Goal: Information Seeking & Learning: Find specific fact

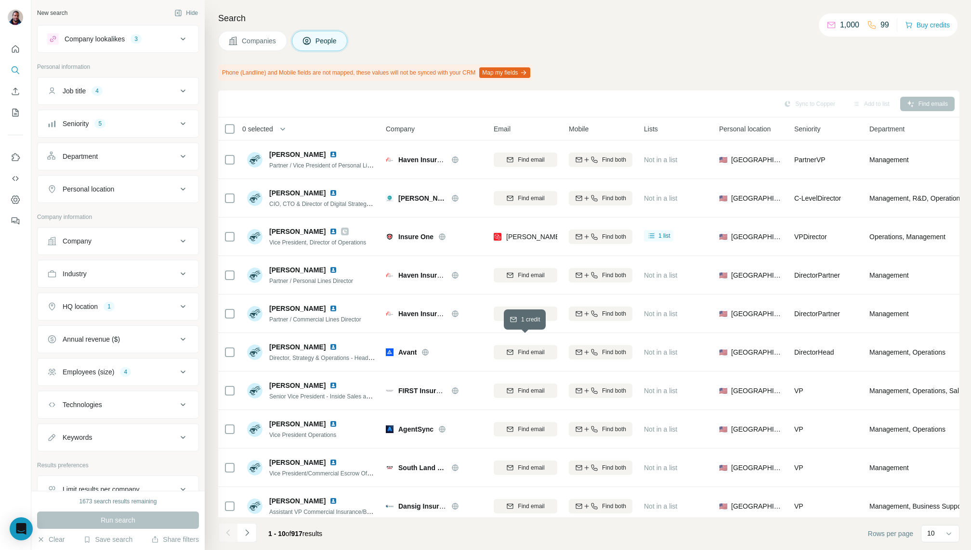
scroll to position [8, 0]
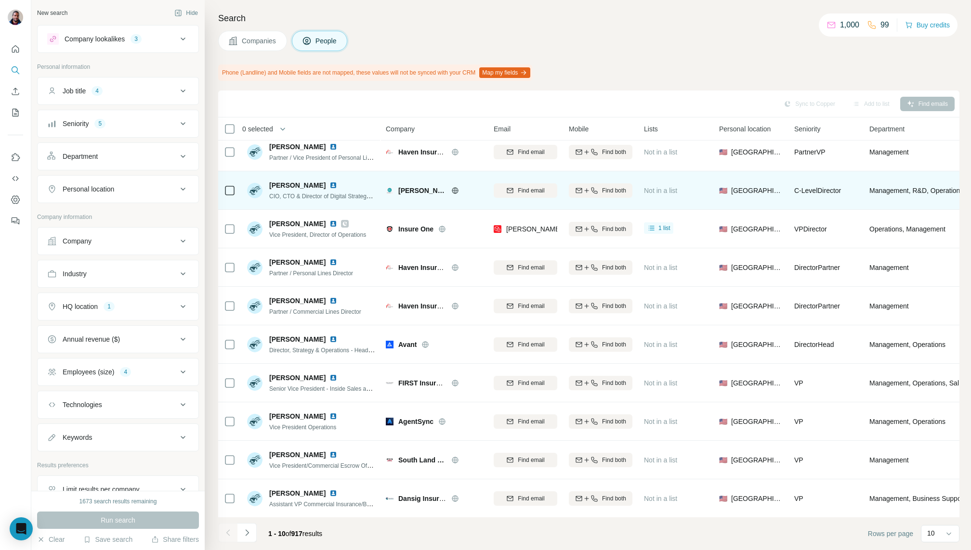
click at [456, 191] on icon at bounding box center [455, 191] width 8 height 8
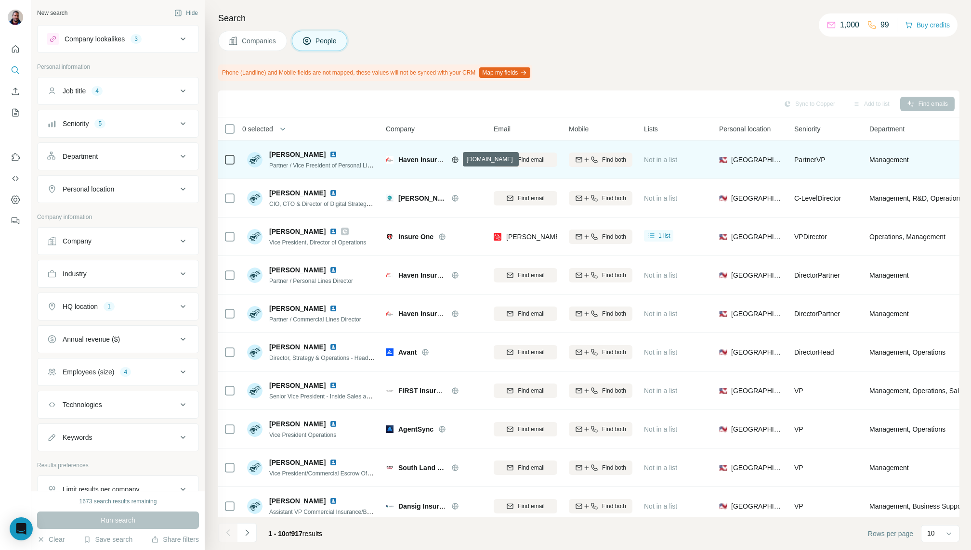
click at [456, 157] on icon at bounding box center [455, 160] width 2 height 6
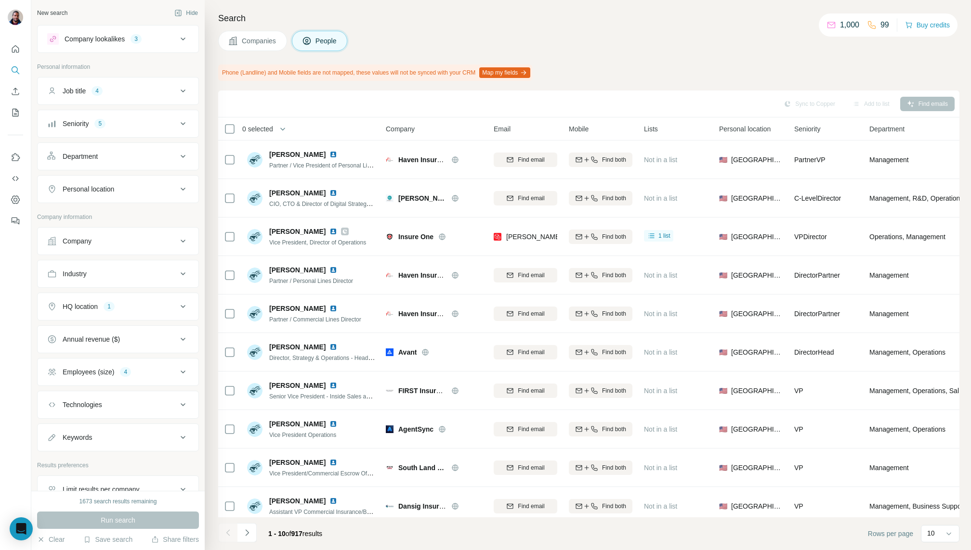
click at [167, 368] on div "Employees (size) 4" at bounding box center [112, 372] width 130 height 10
click at [319, 111] on div "Sync to Copper Add to list Find emails" at bounding box center [588, 103] width 731 height 17
click at [155, 102] on button "Job title 4" at bounding box center [118, 90] width 161 height 23
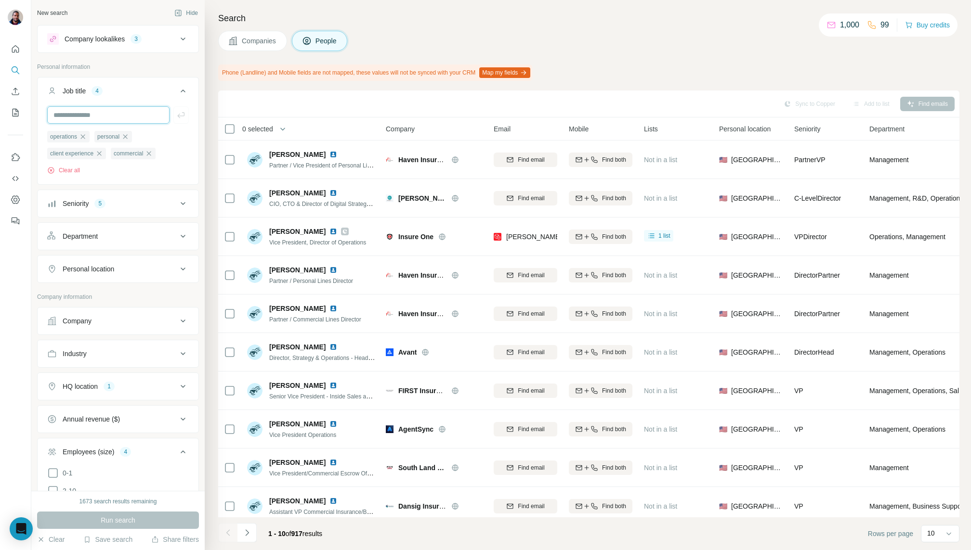
click at [120, 111] on input "text" at bounding box center [108, 114] width 122 height 17
type input "*"
type input "**********"
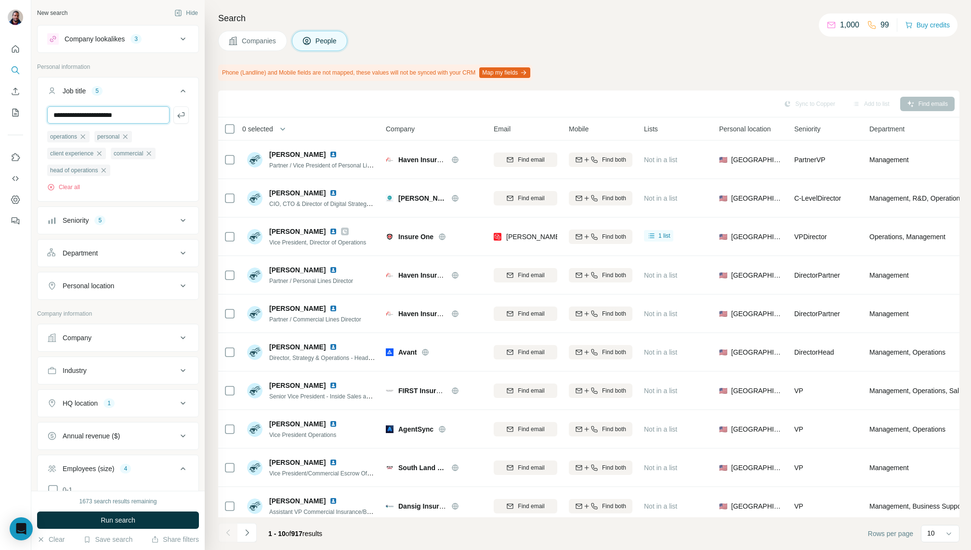
type input "**********"
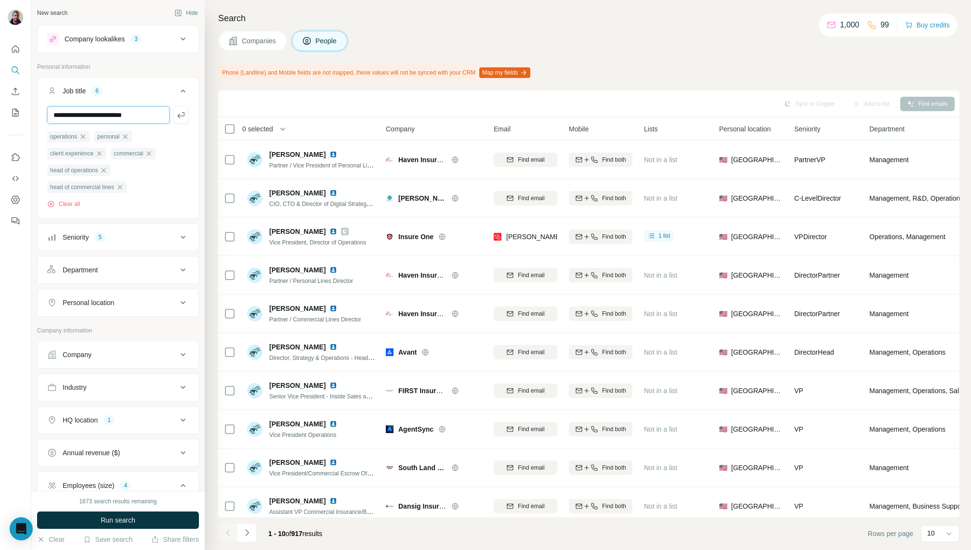
type input "**********"
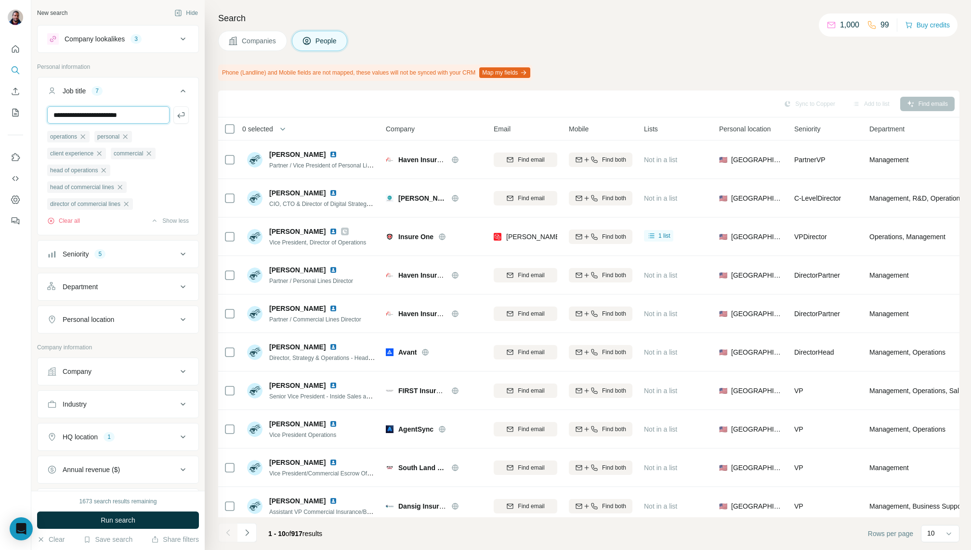
type input "**********"
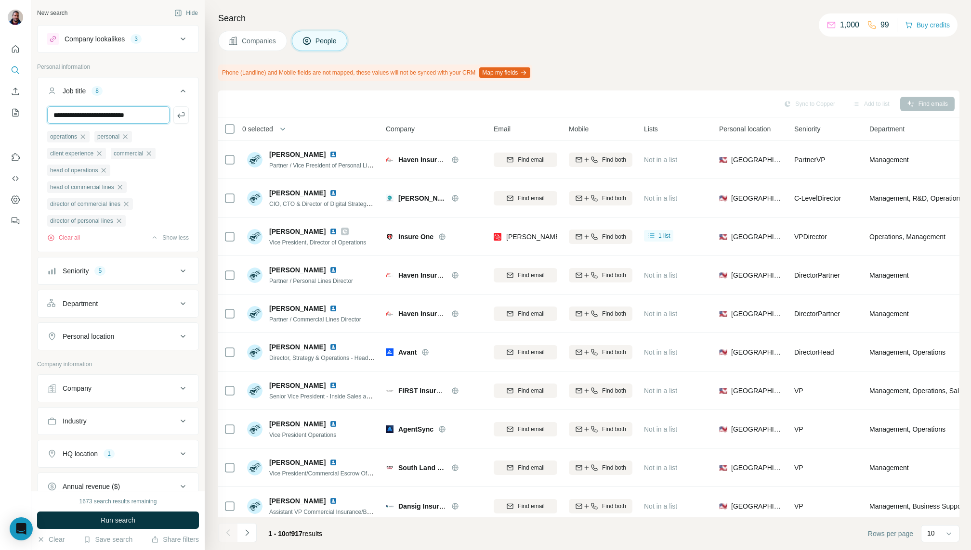
type input "**********"
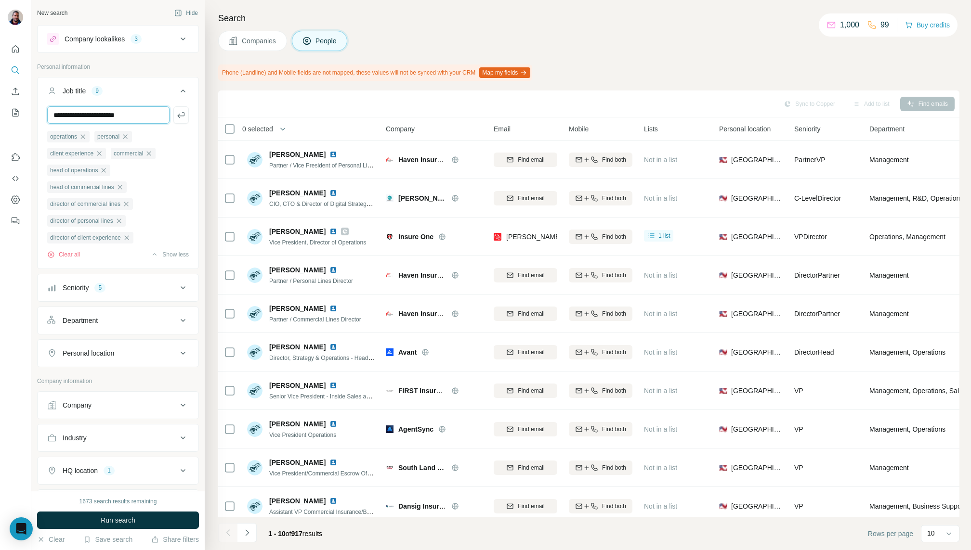
type input "**********"
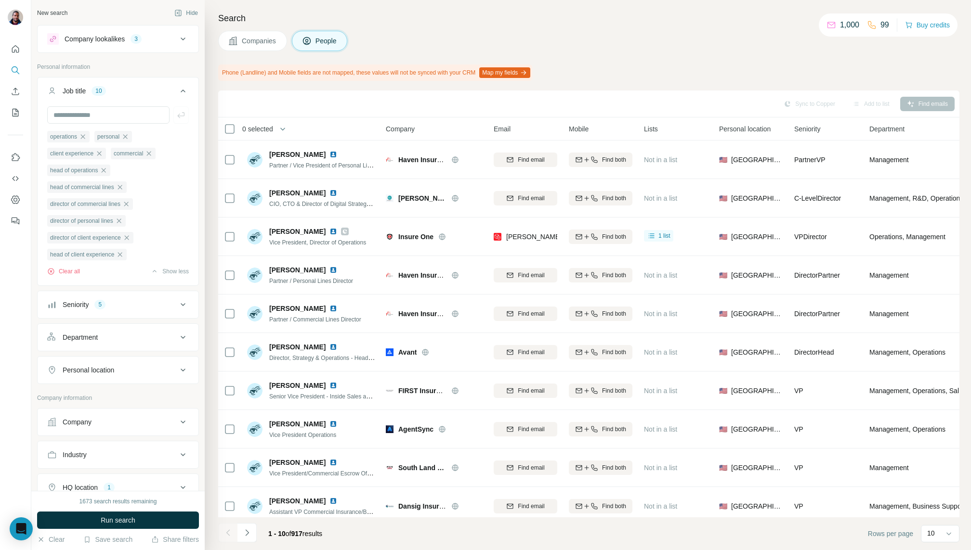
click at [132, 330] on button "Department" at bounding box center [118, 337] width 161 height 23
click at [139, 362] on input at bounding box center [112, 361] width 119 height 11
type input "**"
click at [121, 378] on div "Sales" at bounding box center [118, 383] width 126 height 10
click at [125, 358] on input at bounding box center [112, 361] width 119 height 11
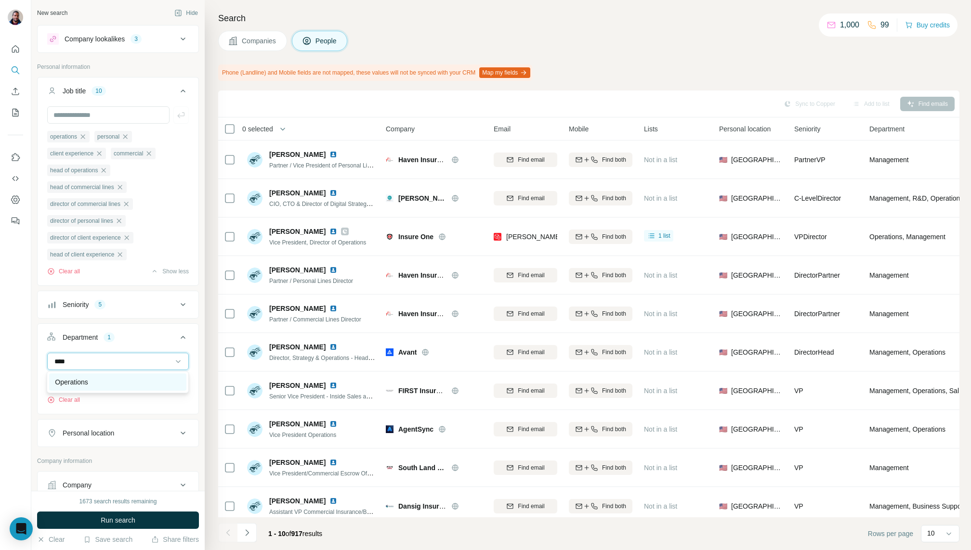
type input "****"
click at [125, 382] on div "Operations" at bounding box center [118, 383] width 126 height 10
click at [127, 348] on button "Department 2" at bounding box center [118, 339] width 161 height 27
click at [130, 339] on div "Department 2" at bounding box center [112, 338] width 130 height 10
click at [130, 363] on input at bounding box center [112, 361] width 119 height 11
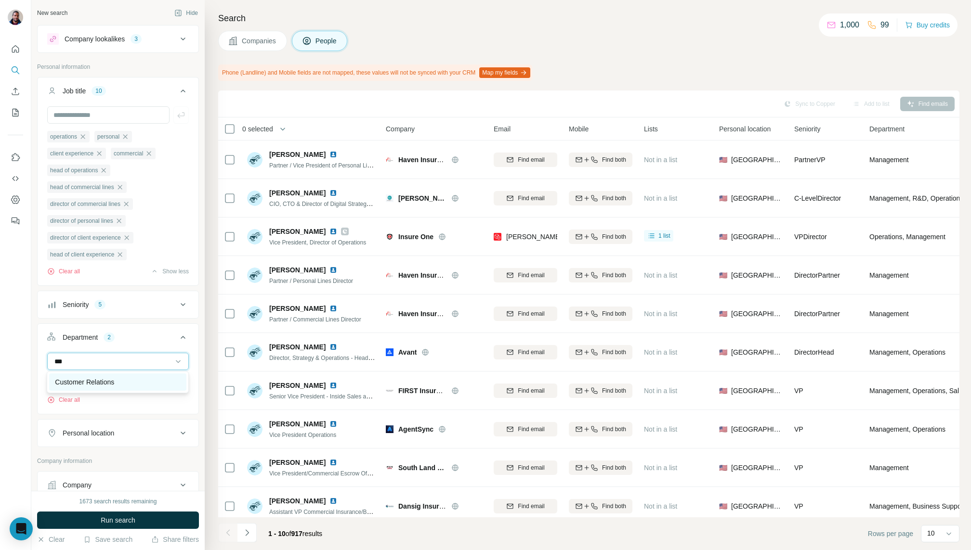
type input "***"
click at [133, 380] on div "Customer Relations" at bounding box center [118, 383] width 126 height 10
click at [122, 357] on input at bounding box center [112, 361] width 119 height 11
click at [113, 380] on div "Management" at bounding box center [118, 378] width 126 height 10
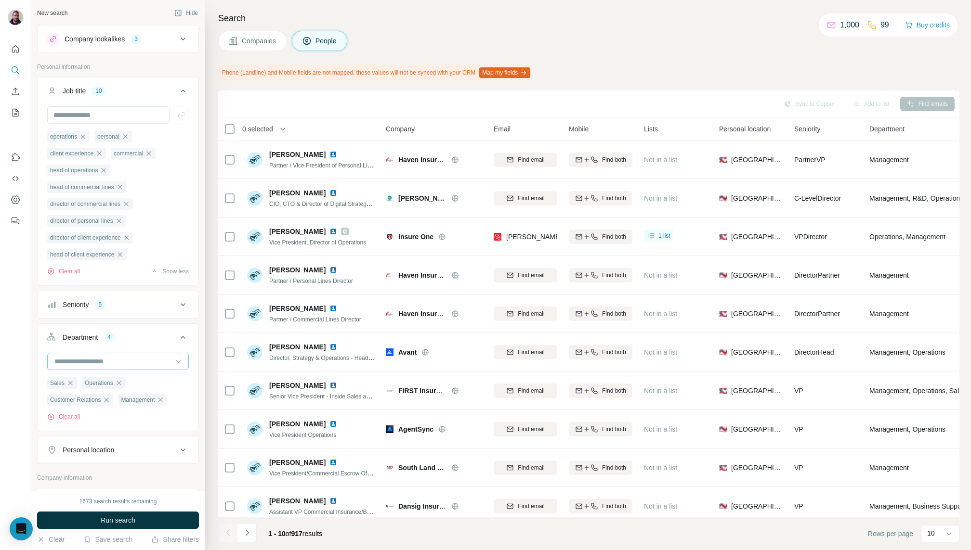
click at [130, 356] on input at bounding box center [112, 361] width 119 height 11
click at [132, 519] on span "Run search" at bounding box center [118, 521] width 35 height 10
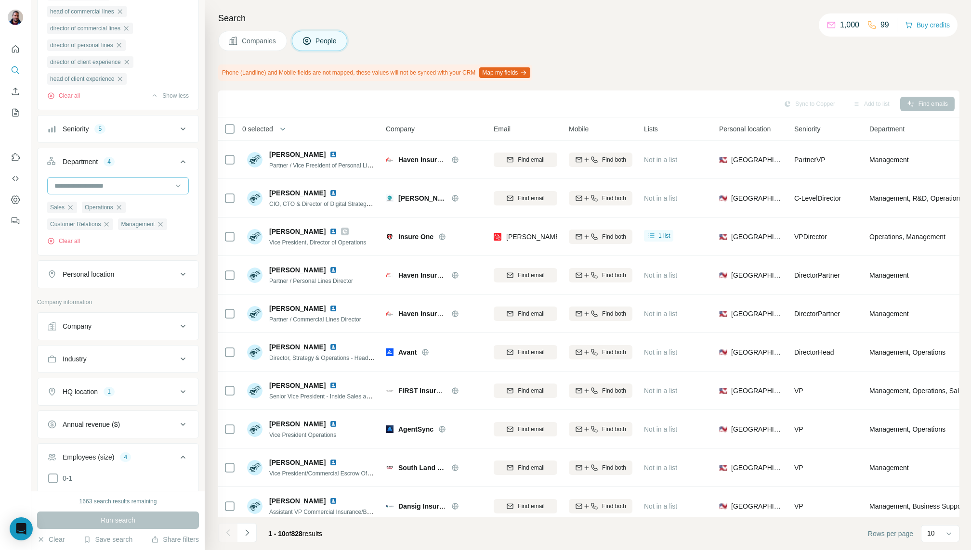
scroll to position [180, 0]
click at [164, 383] on div "HQ location 1" at bounding box center [112, 388] width 130 height 10
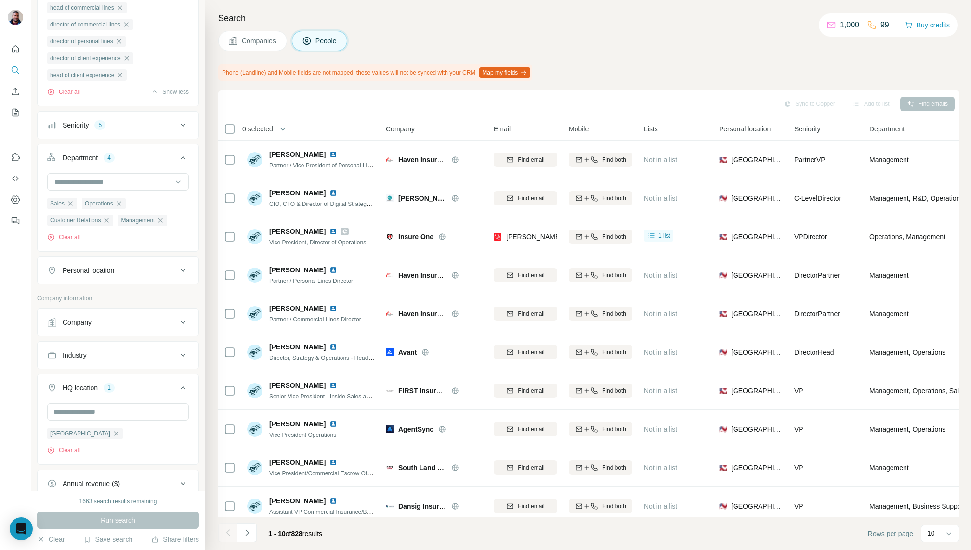
click at [164, 383] on div "HQ location 1" at bounding box center [112, 388] width 130 height 10
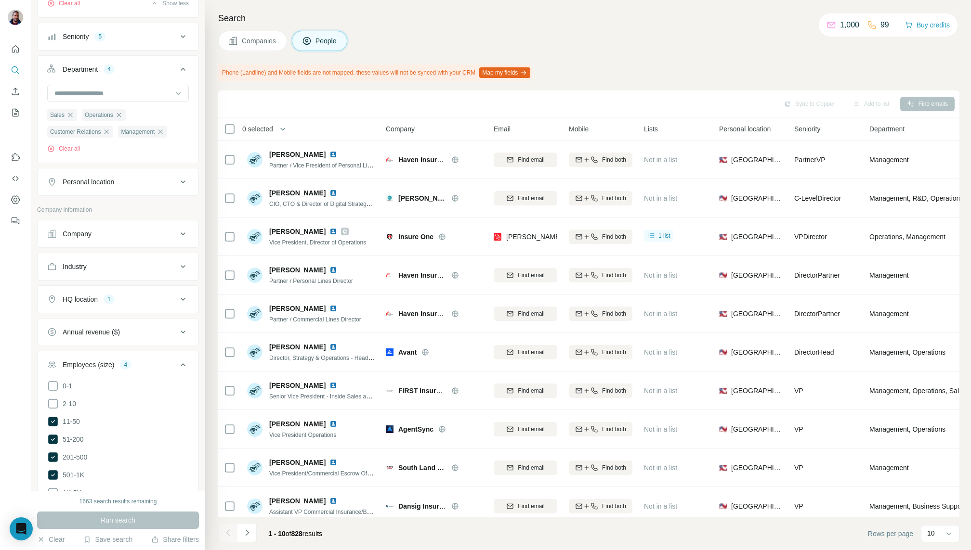
scroll to position [323, 0]
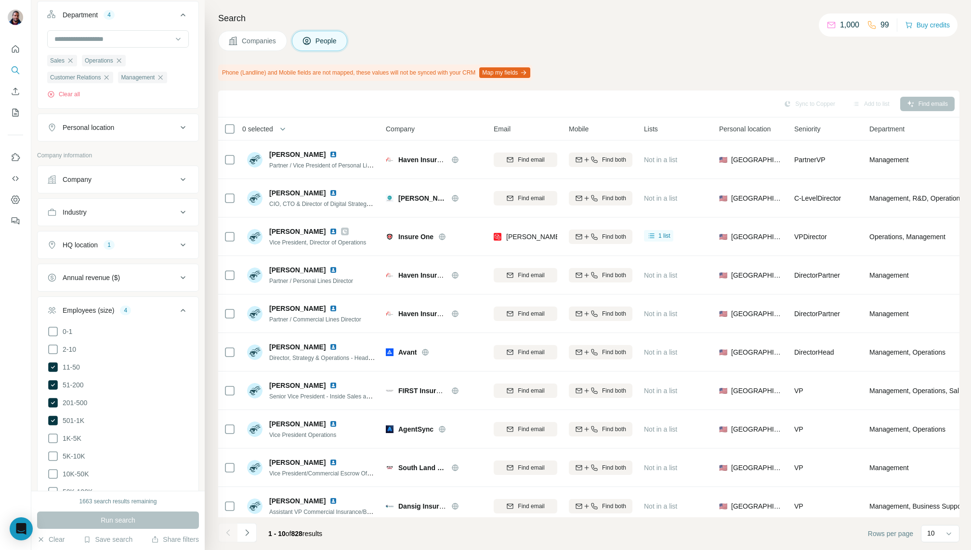
click at [136, 251] on button "HQ location 1" at bounding box center [118, 245] width 161 height 23
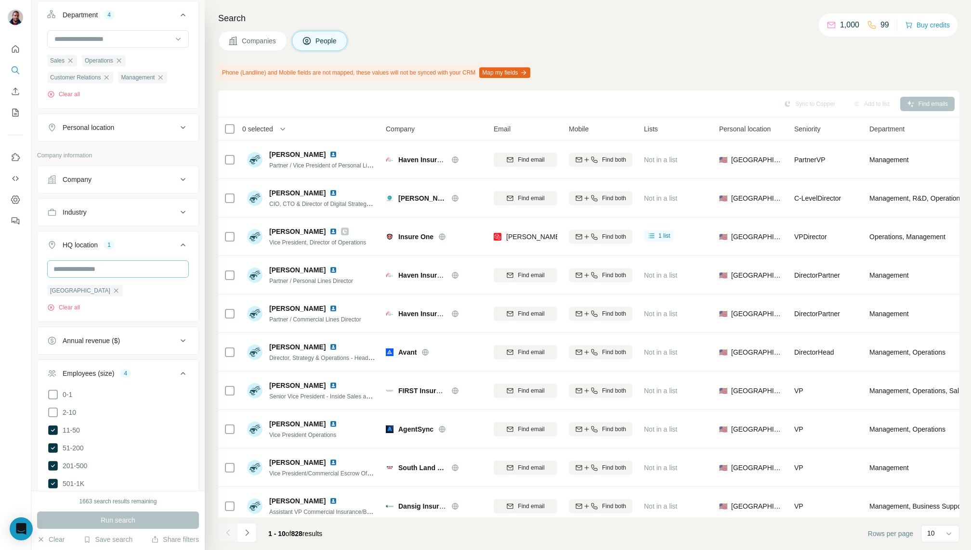
scroll to position [264, 0]
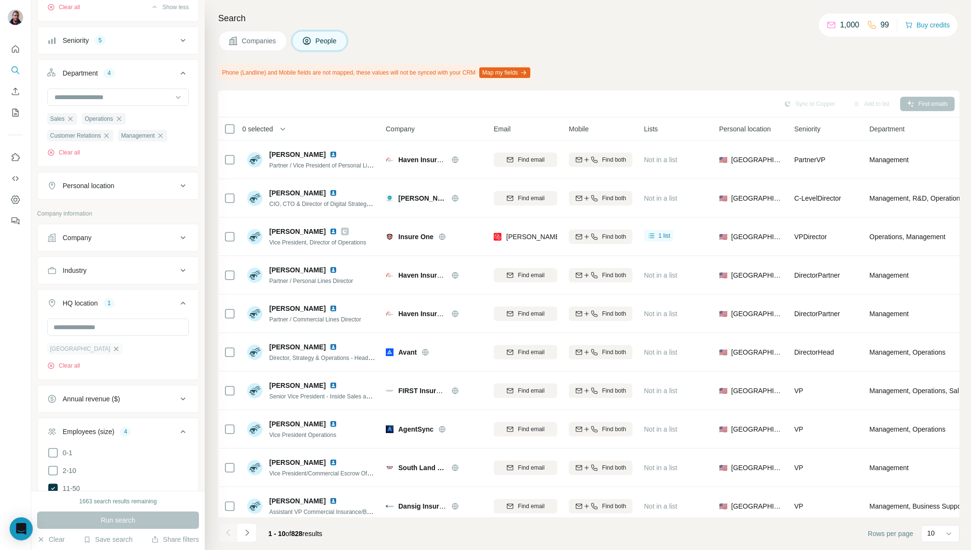
click at [112, 345] on icon "button" at bounding box center [116, 349] width 8 height 8
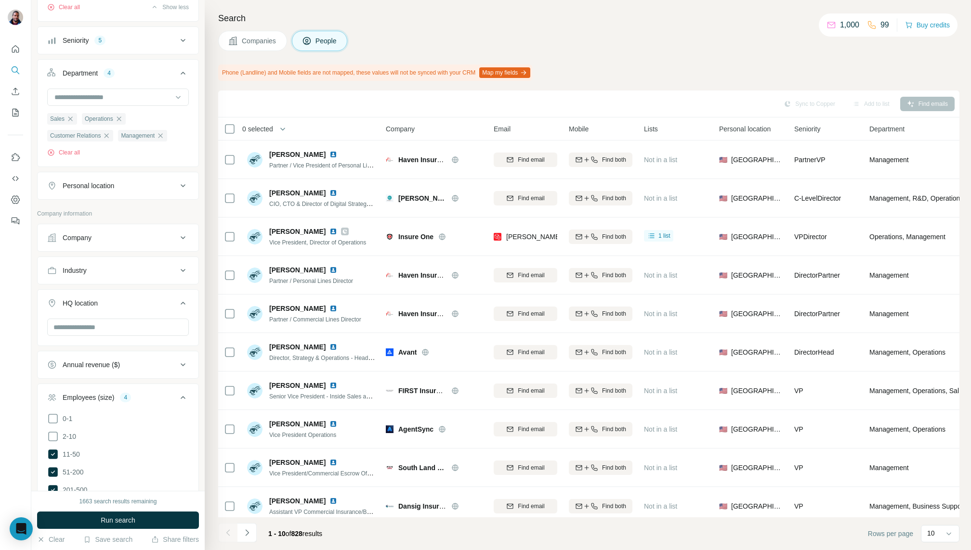
click at [114, 182] on div "Personal location" at bounding box center [89, 186] width 52 height 10
click at [113, 211] on input "text" at bounding box center [118, 209] width 142 height 17
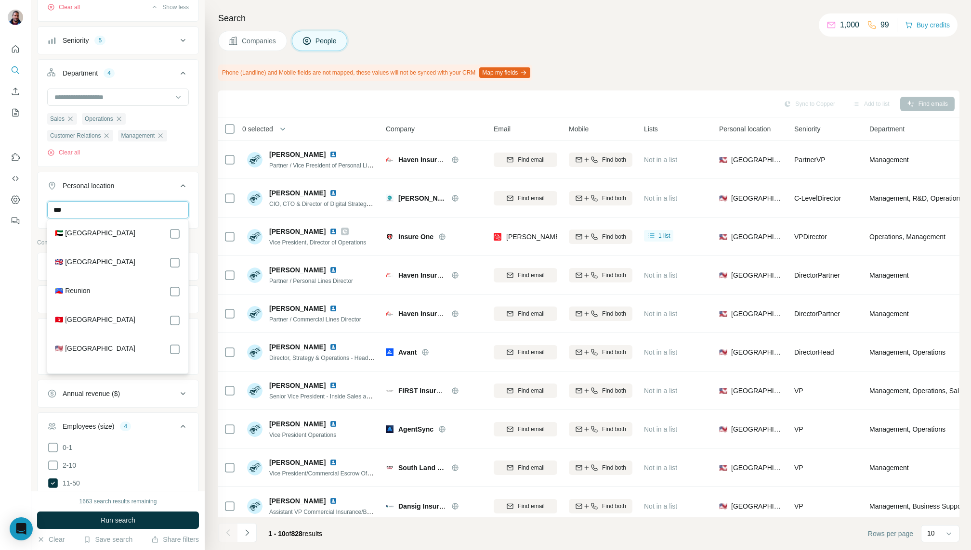
type input "***"
click at [146, 348] on div "🇺🇸 [GEOGRAPHIC_DATA]" at bounding box center [118, 350] width 126 height 12
click at [162, 348] on div "🇺🇸 [GEOGRAPHIC_DATA]" at bounding box center [118, 350] width 126 height 12
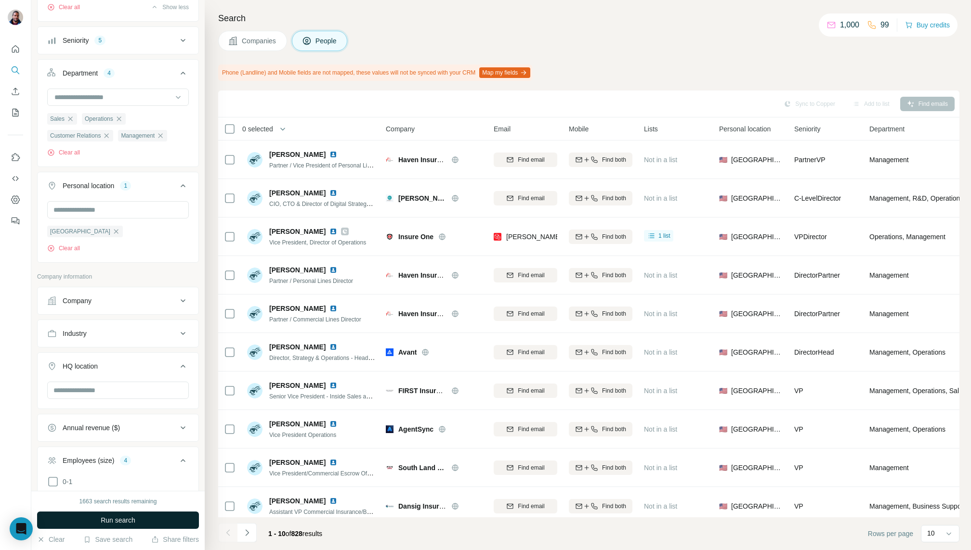
click at [177, 515] on button "Run search" at bounding box center [118, 520] width 162 height 17
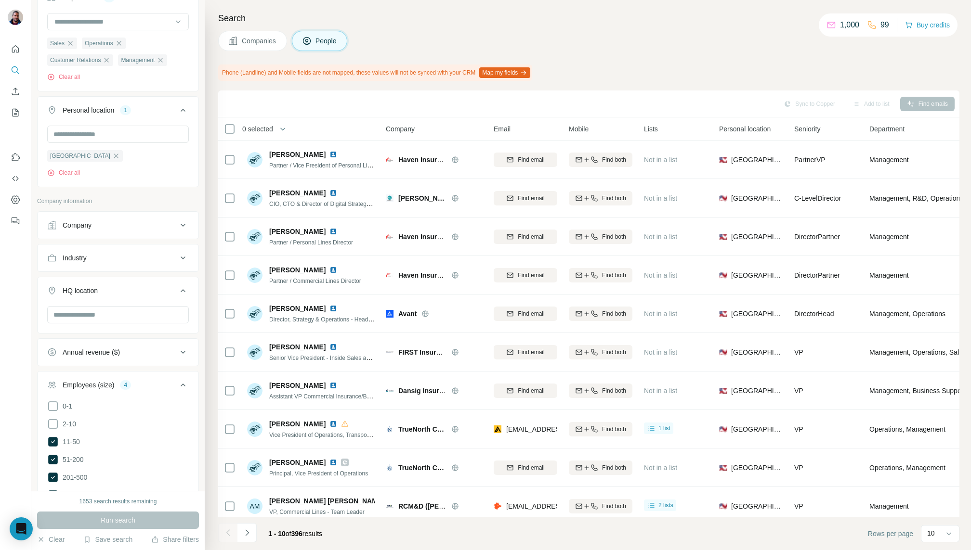
scroll to position [345, 0]
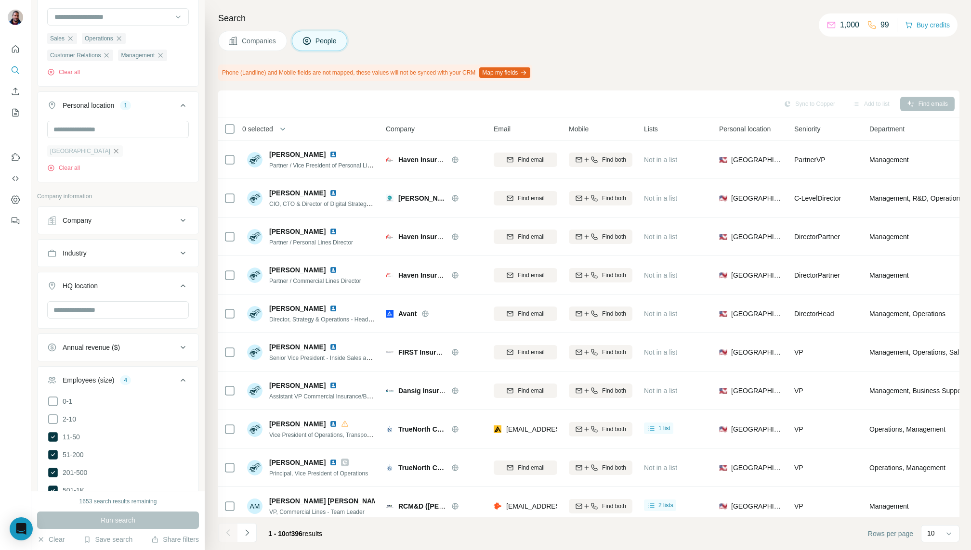
click at [112, 152] on icon "button" at bounding box center [116, 151] width 8 height 8
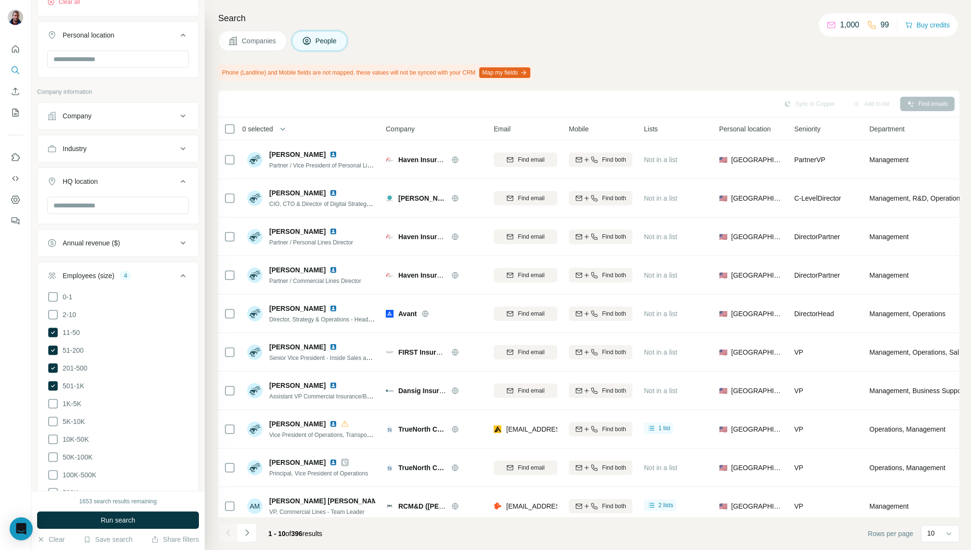
scroll to position [603, 0]
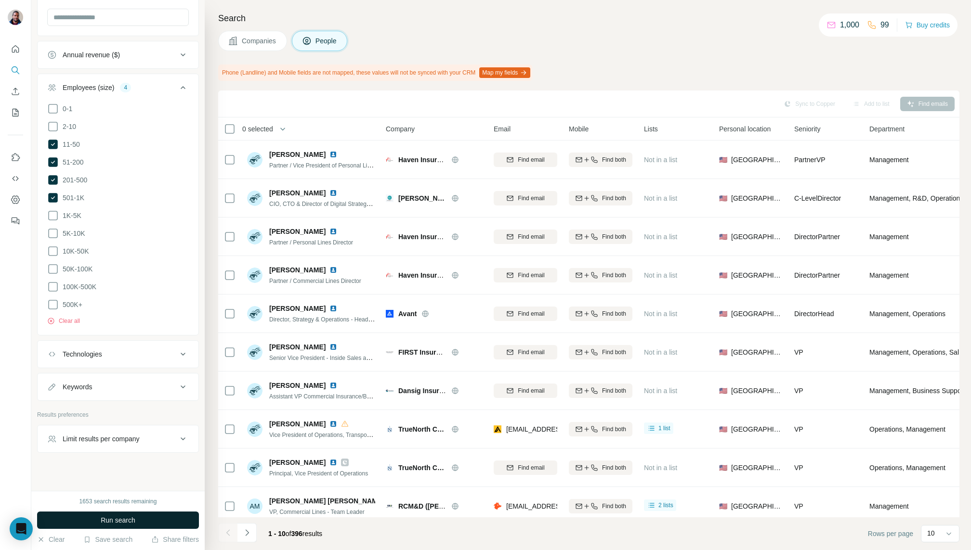
click at [149, 520] on button "Run search" at bounding box center [118, 520] width 162 height 17
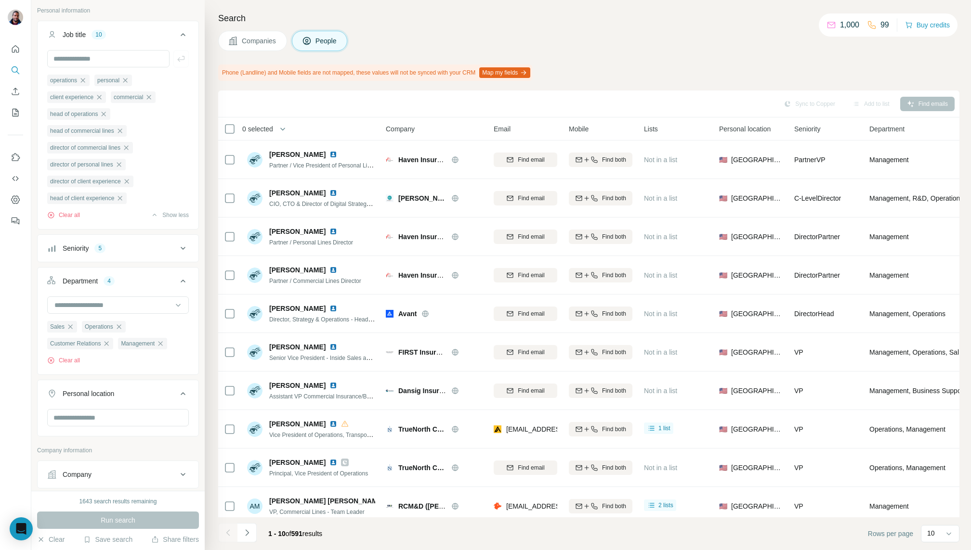
scroll to position [0, 0]
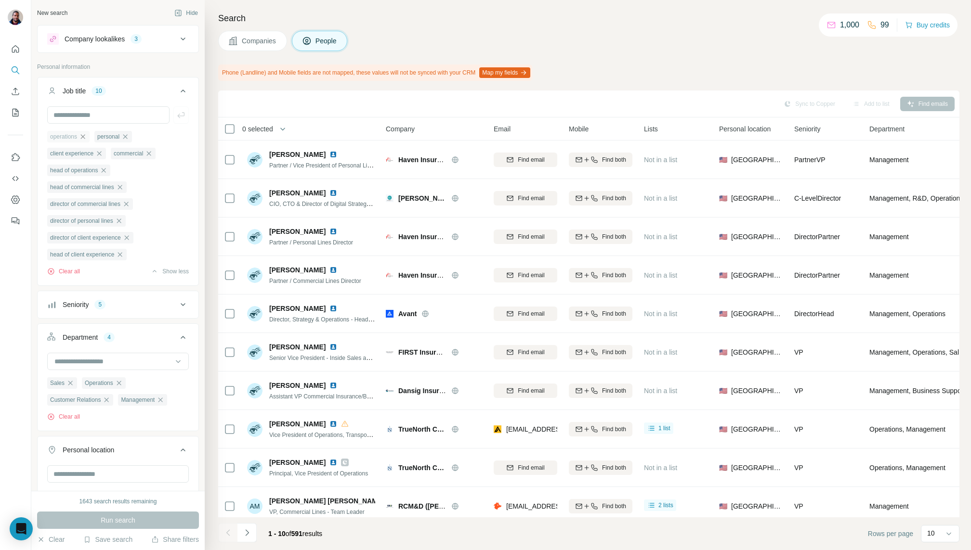
click at [87, 137] on icon "button" at bounding box center [83, 137] width 8 height 8
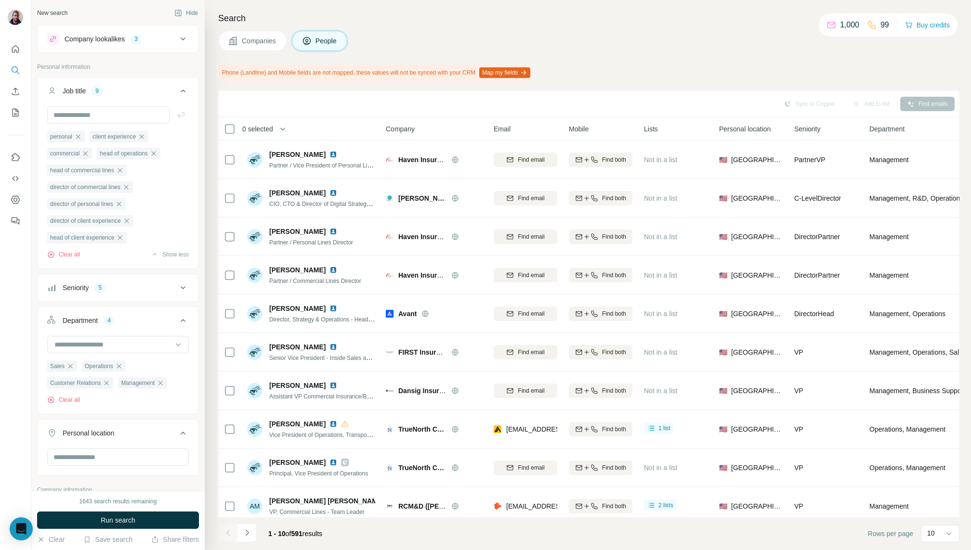
click at [87, 137] on ul "personal client experience commercial head of operations head of commercial lin…" at bounding box center [118, 186] width 142 height 113
click at [84, 137] on div "personal" at bounding box center [66, 137] width 38 height 12
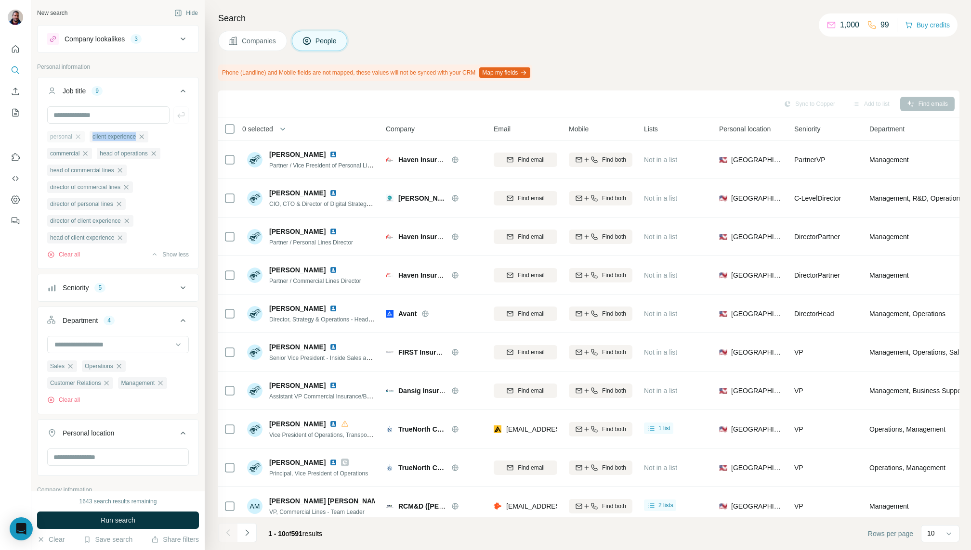
click at [84, 137] on div "personal" at bounding box center [66, 137] width 38 height 12
click at [83, 137] on div "personal" at bounding box center [66, 137] width 38 height 12
click at [82, 137] on icon "button" at bounding box center [78, 137] width 8 height 8
click at [82, 137] on span "client experience" at bounding box center [71, 136] width 43 height 9
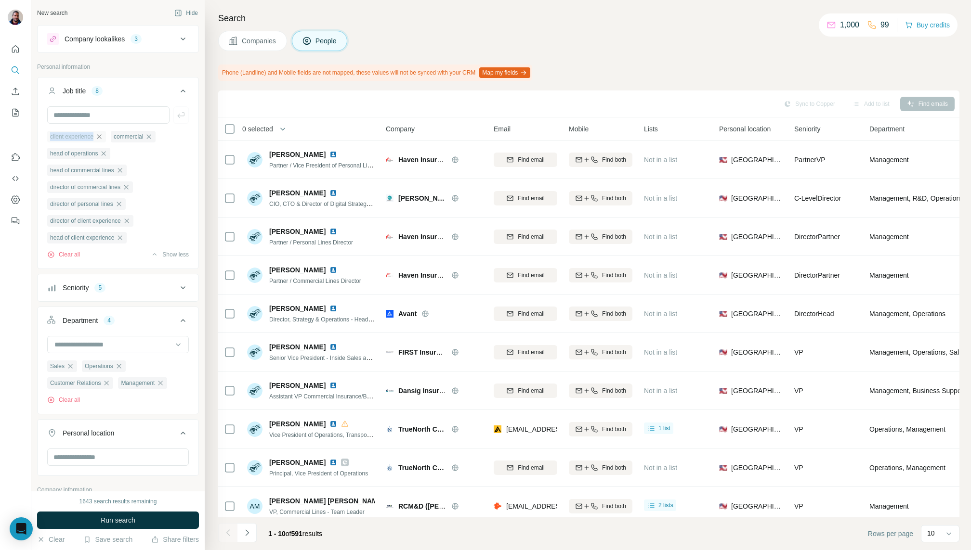
click at [103, 137] on icon "button" at bounding box center [99, 137] width 8 height 8
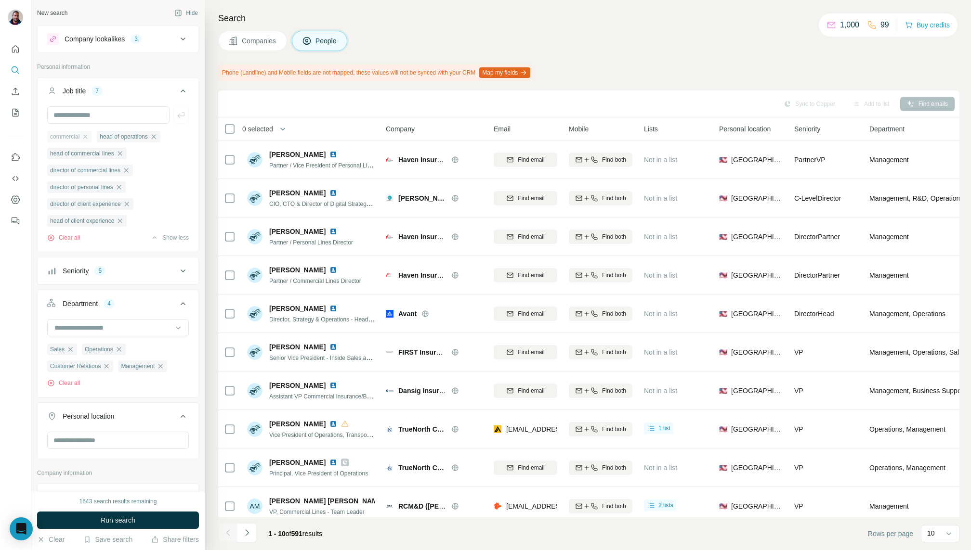
click at [91, 137] on div "commercial" at bounding box center [69, 137] width 45 height 12
click at [123, 152] on icon "button" at bounding box center [120, 154] width 8 height 8
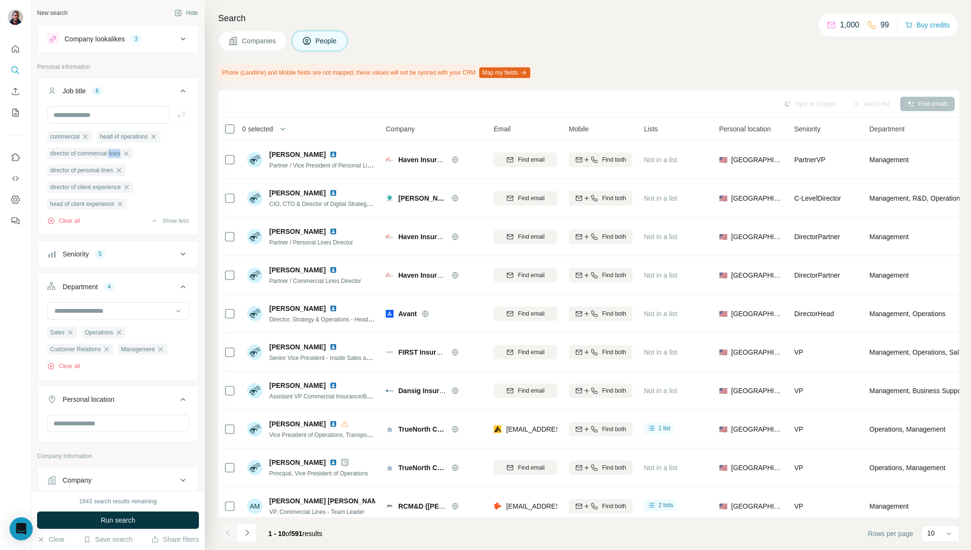
click at [120, 152] on span "director of commercial lines" at bounding box center [85, 153] width 70 height 9
click at [73, 222] on button "Clear all" at bounding box center [63, 221] width 33 height 9
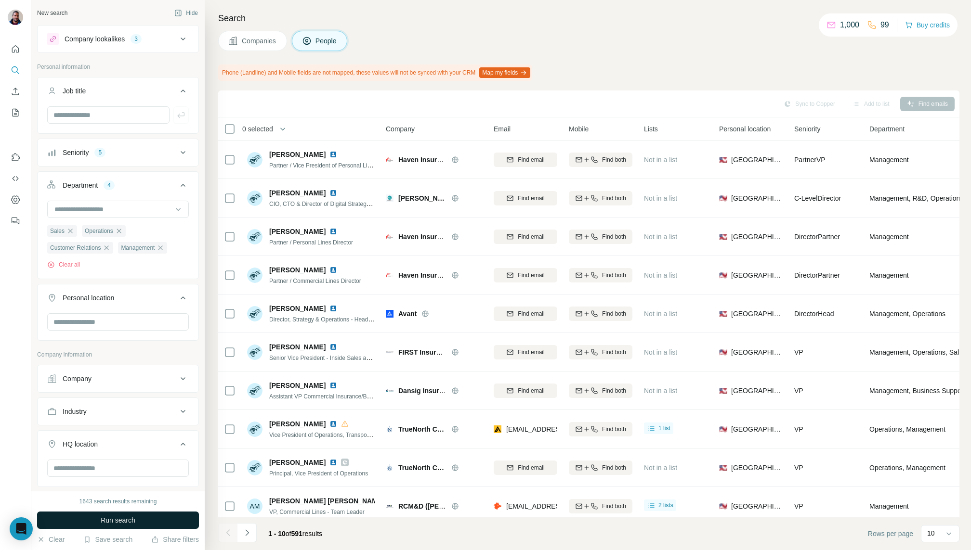
click at [126, 518] on span "Run search" at bounding box center [118, 521] width 35 height 10
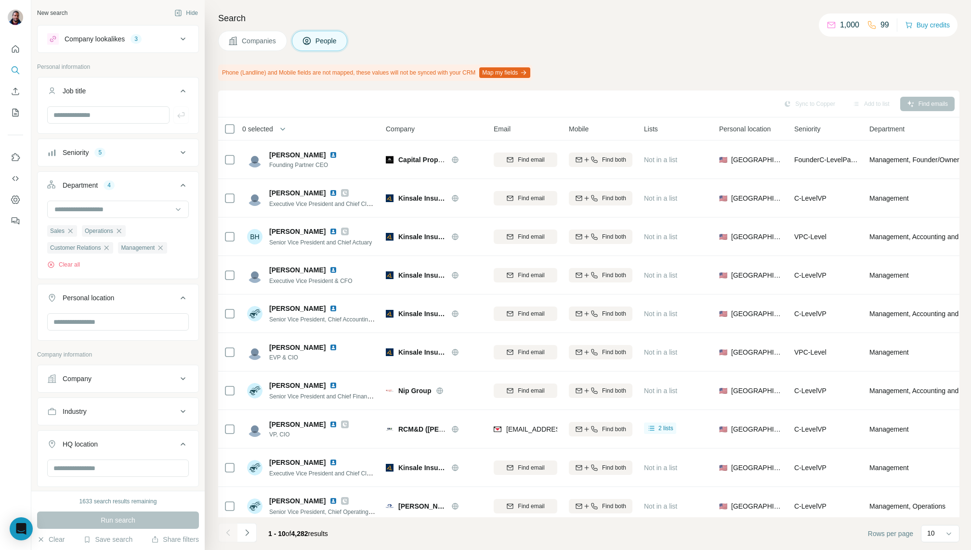
click at [146, 145] on button "Seniority 5" at bounding box center [118, 152] width 161 height 23
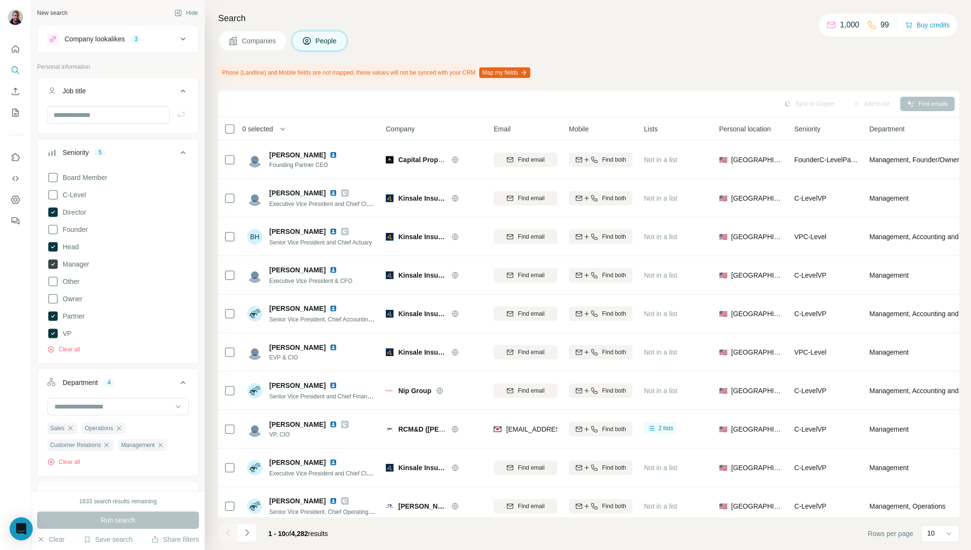
click at [56, 261] on icon at bounding box center [53, 265] width 10 height 10
click at [141, 513] on button "Run search" at bounding box center [118, 520] width 162 height 17
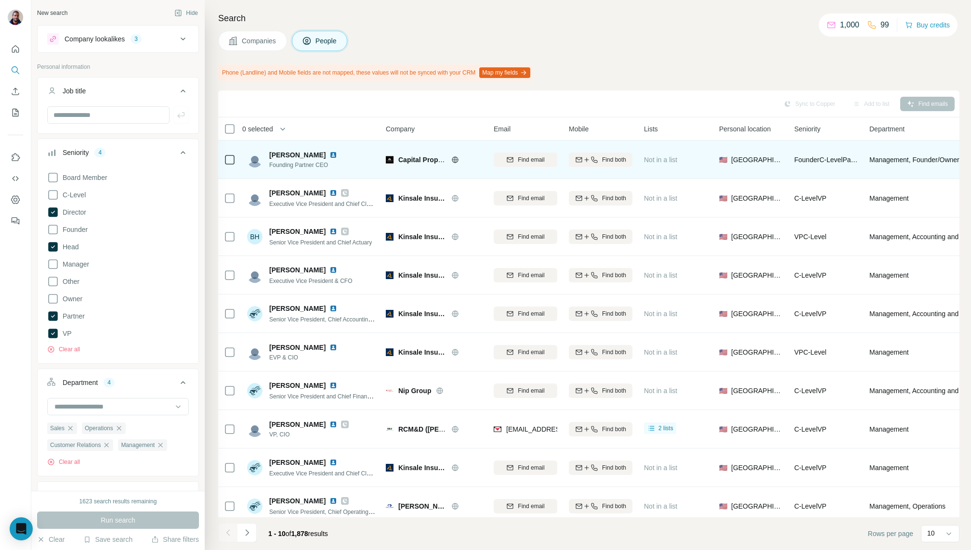
click at [456, 160] on icon at bounding box center [455, 160] width 2 height 6
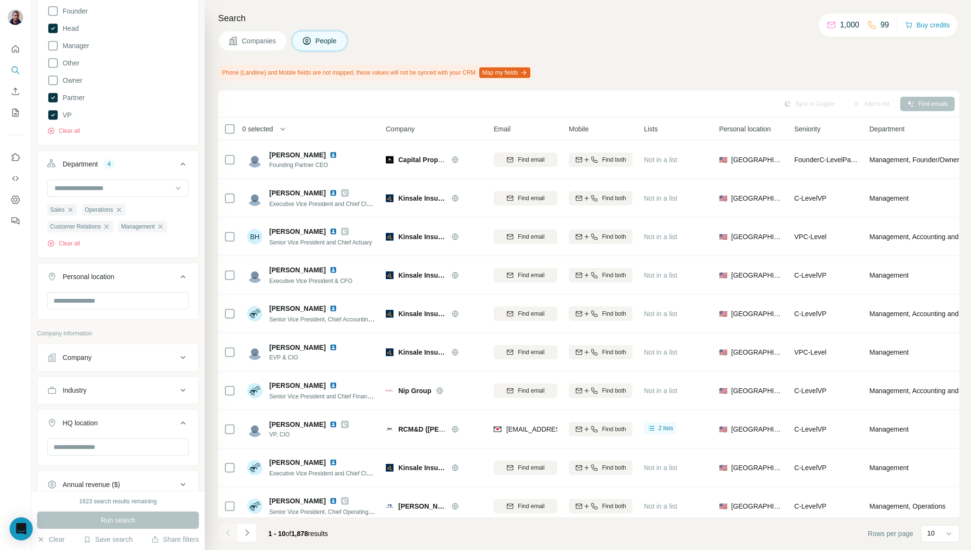
scroll to position [284, 0]
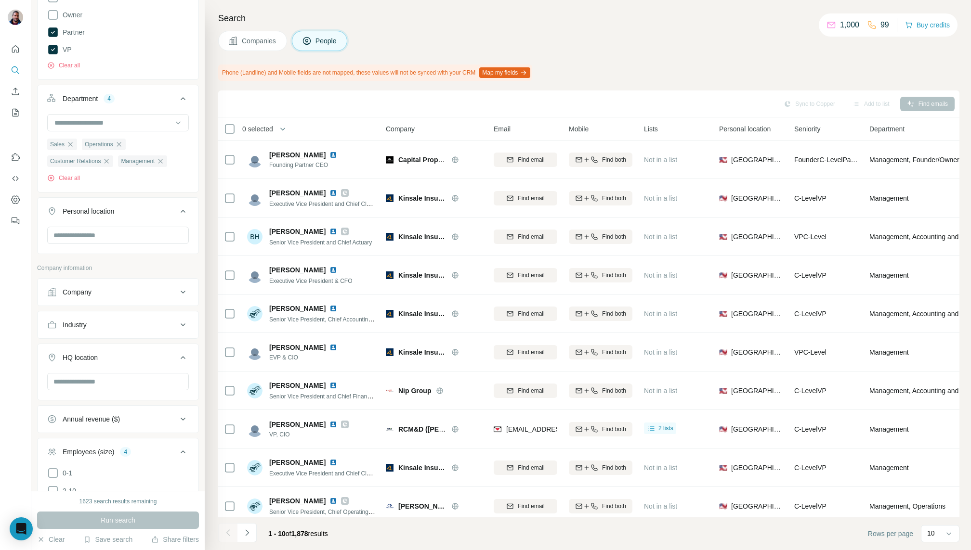
click at [145, 321] on div "Industry" at bounding box center [112, 325] width 130 height 10
click at [135, 351] on input at bounding box center [112, 349] width 119 height 11
type input "****"
click at [115, 417] on div "Insurance" at bounding box center [118, 421] width 126 height 10
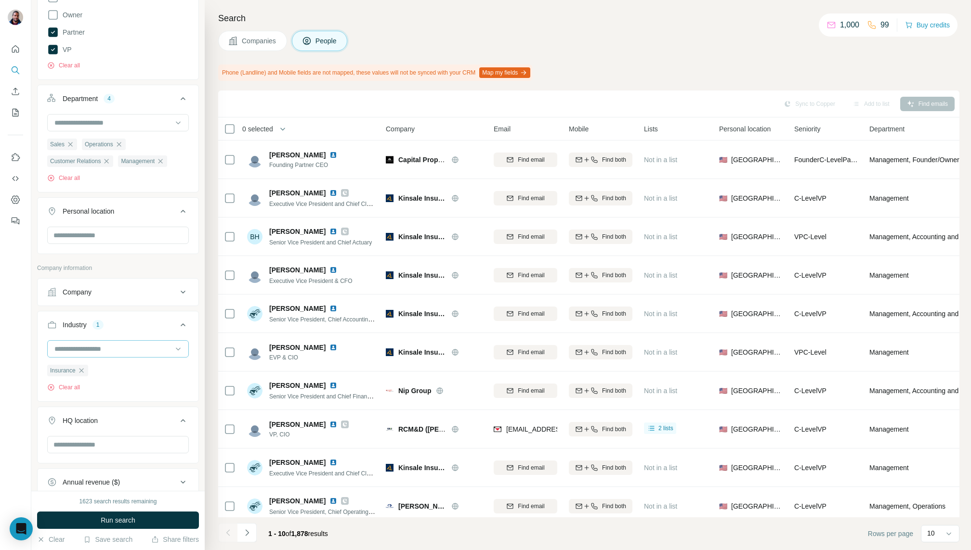
click at [123, 348] on input at bounding box center [112, 349] width 119 height 11
click at [103, 349] on input at bounding box center [112, 349] width 119 height 11
click at [87, 341] on div at bounding box center [112, 349] width 119 height 16
type input "****"
click at [88, 382] on p "Commercial Insurance" at bounding box center [88, 386] width 67 height 10
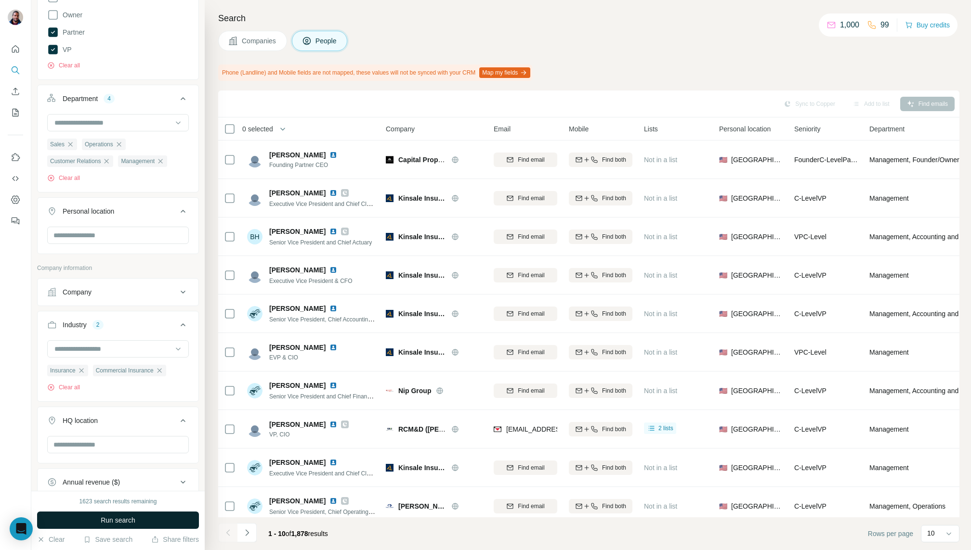
click at [106, 524] on span "Run search" at bounding box center [118, 521] width 35 height 10
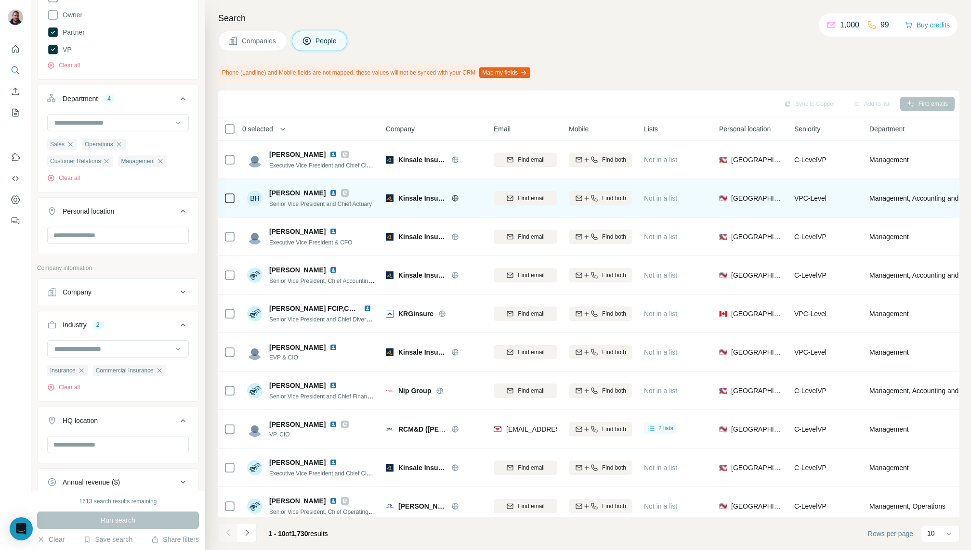
click at [456, 196] on icon at bounding box center [455, 199] width 8 height 8
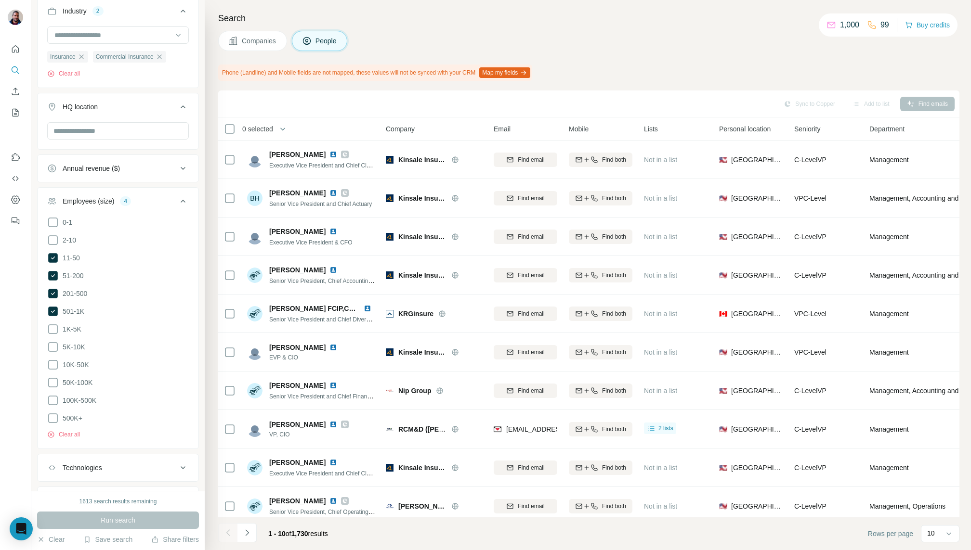
scroll to position [712, 0]
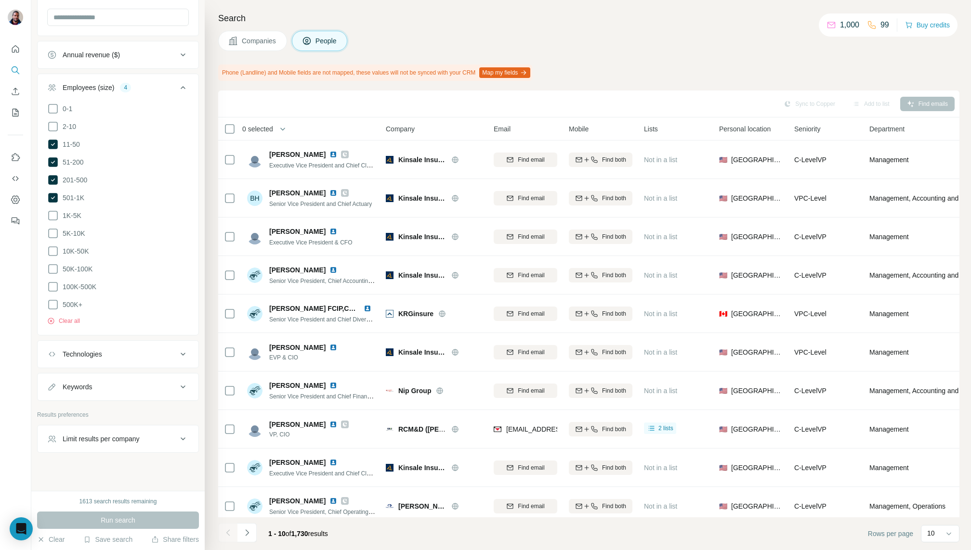
click at [131, 382] on div "Keywords" at bounding box center [112, 387] width 130 height 10
click at [138, 405] on input "text" at bounding box center [108, 411] width 122 height 17
type input "******"
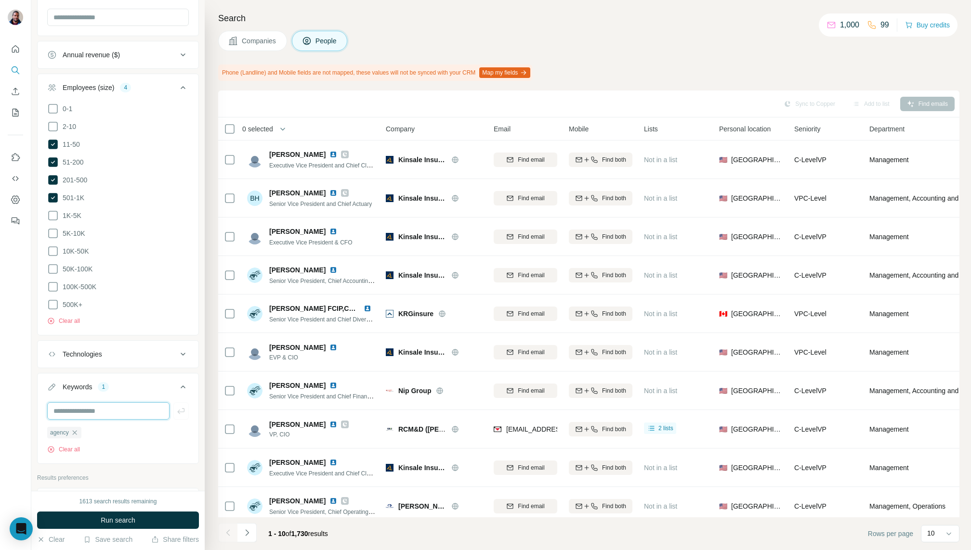
type input "*"
type input "*********"
click at [149, 522] on button "Run search" at bounding box center [118, 520] width 162 height 17
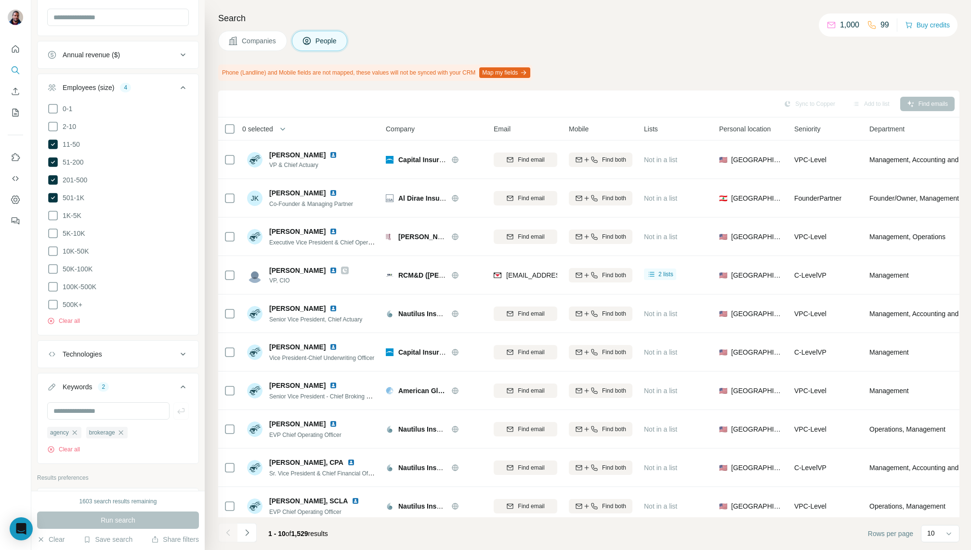
scroll to position [775, 0]
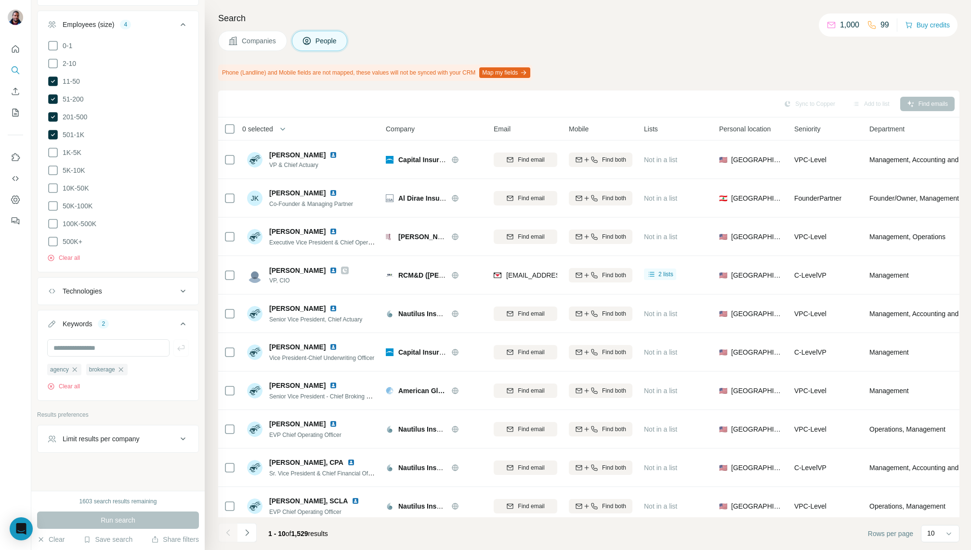
click at [248, 44] on span "Companies" at bounding box center [259, 41] width 35 height 10
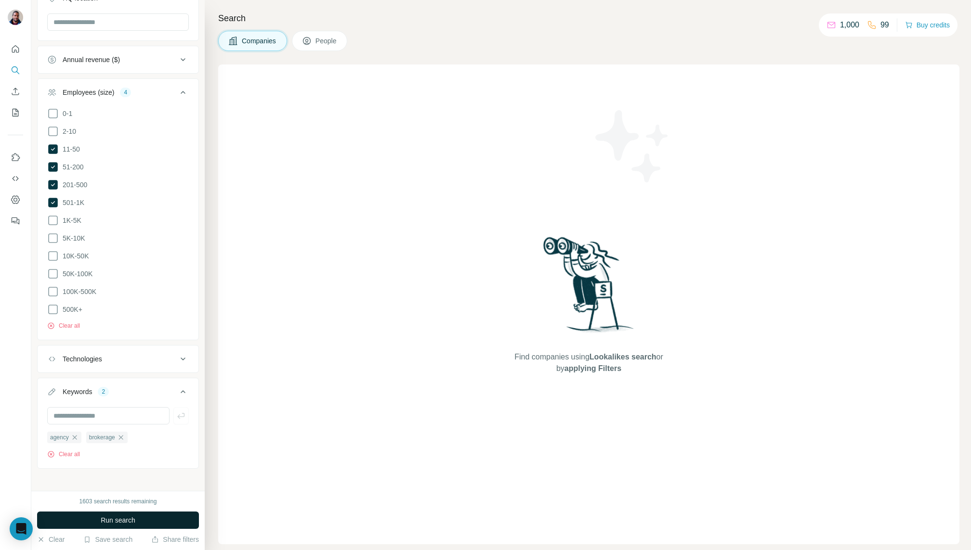
click at [153, 526] on button "Run search" at bounding box center [118, 520] width 162 height 17
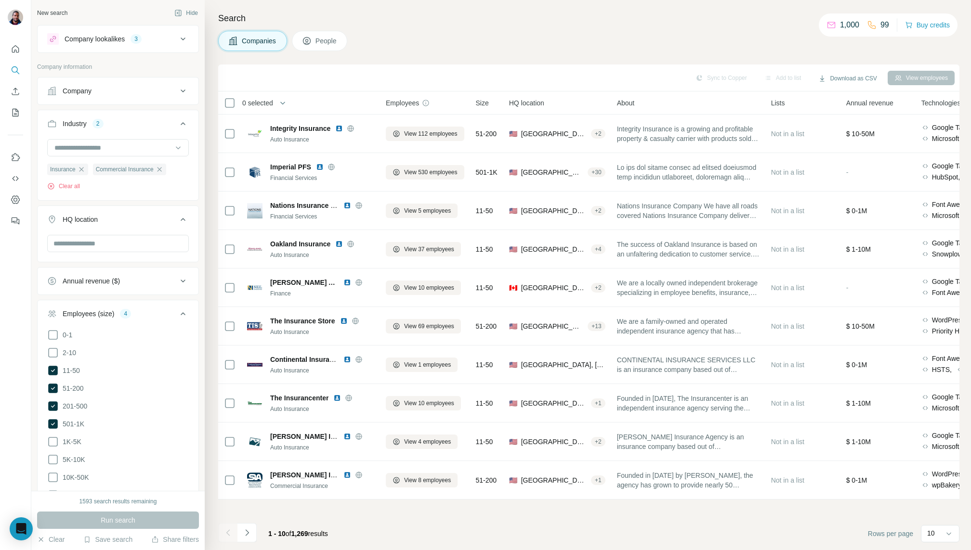
click at [162, 35] on div "Company lookalikes 3" at bounding box center [112, 39] width 130 height 12
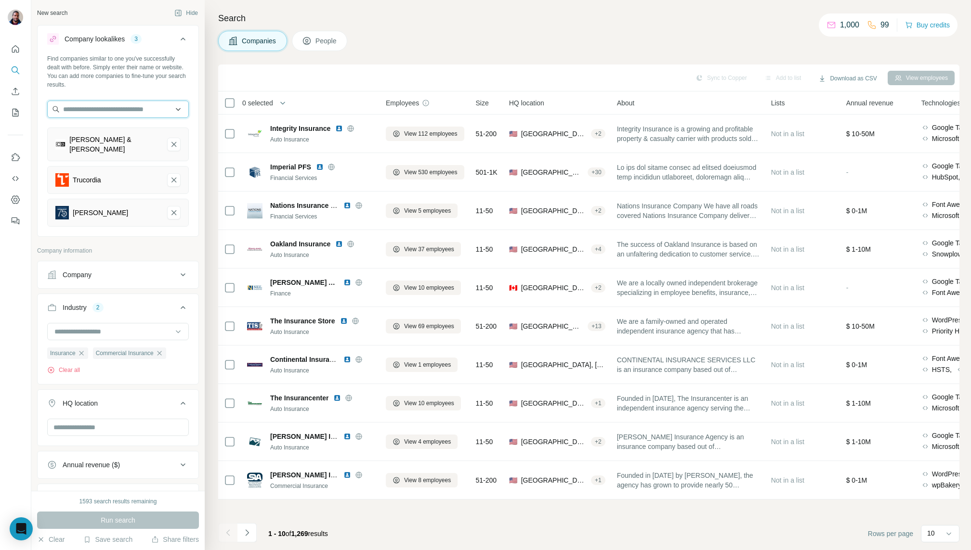
click at [140, 106] on input "text" at bounding box center [118, 109] width 142 height 17
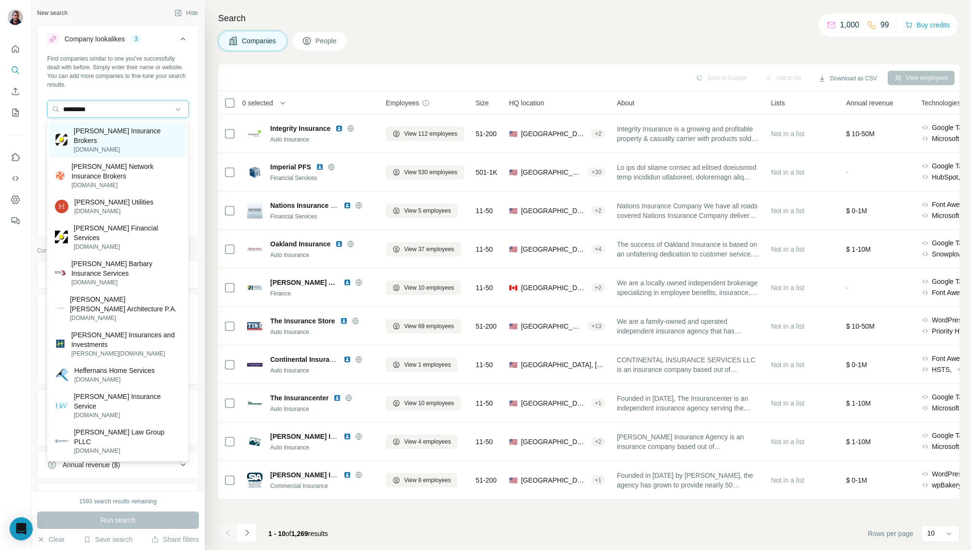
type input "*********"
click at [130, 135] on p "[PERSON_NAME] Insurance Brokers" at bounding box center [127, 135] width 107 height 19
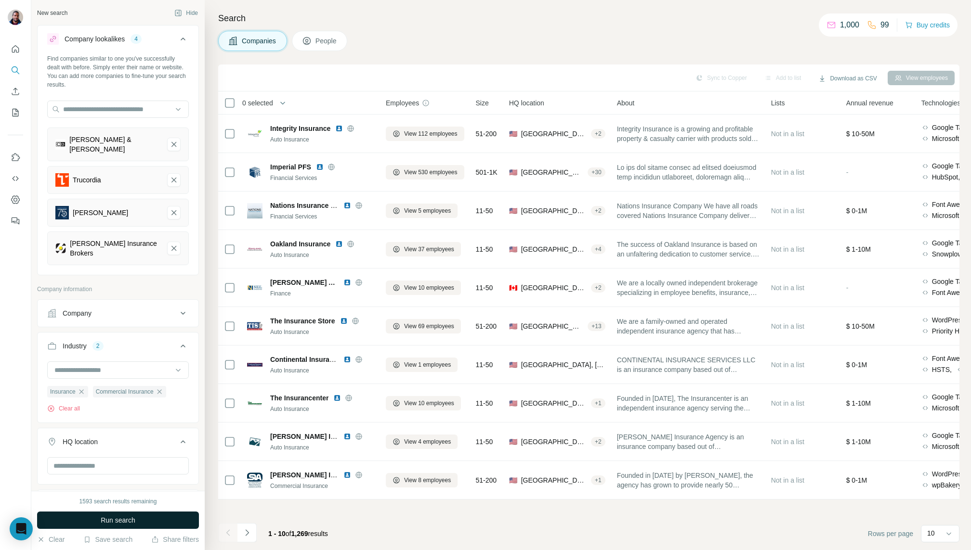
click at [150, 523] on button "Run search" at bounding box center [118, 520] width 162 height 17
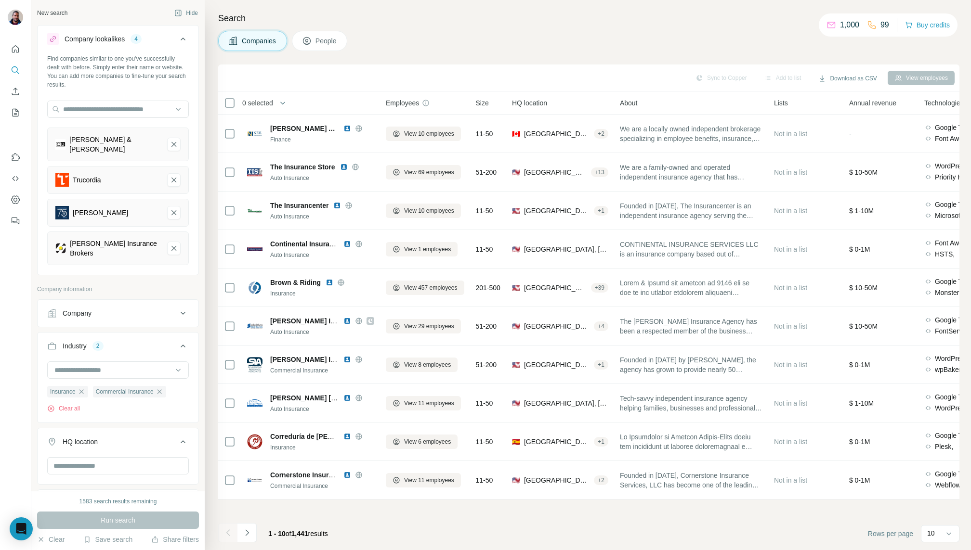
click at [314, 37] on button "People" at bounding box center [320, 41] width 56 height 20
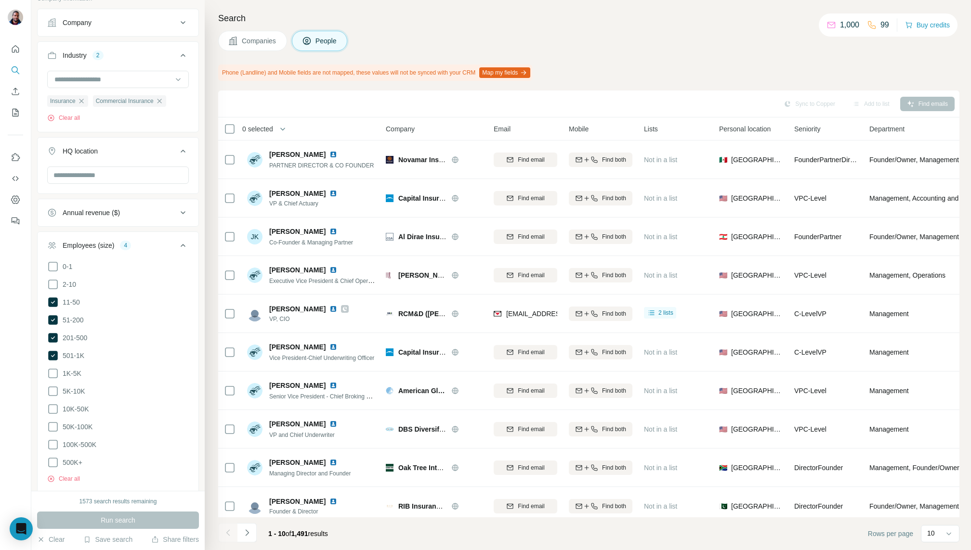
scroll to position [370, 0]
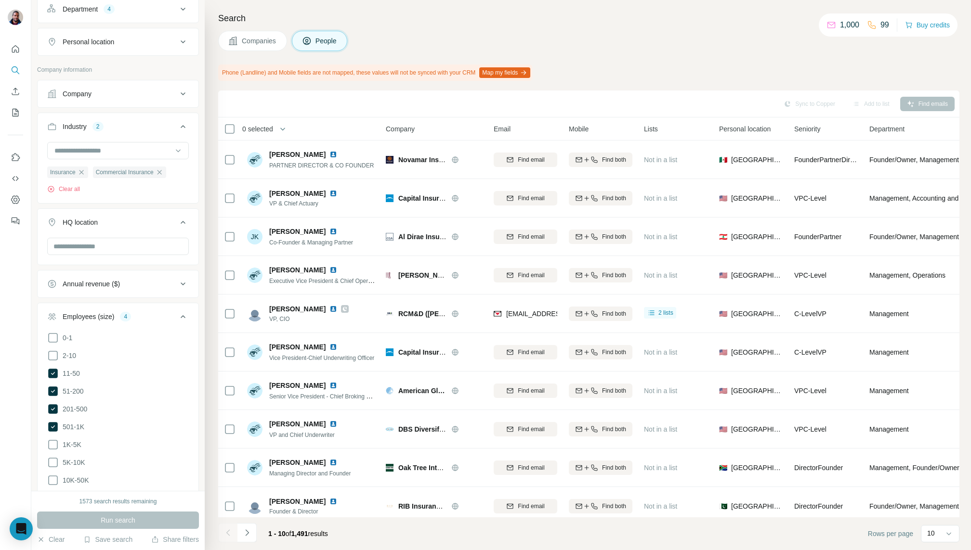
click at [157, 286] on div "Annual revenue ($)" at bounding box center [118, 284] width 162 height 28
click at [158, 279] on div "Annual revenue ($)" at bounding box center [112, 284] width 130 height 10
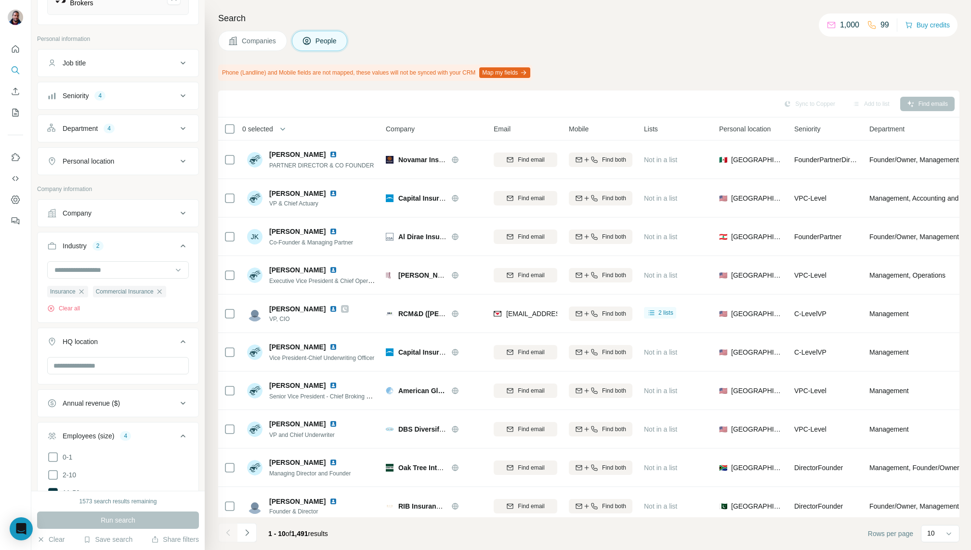
scroll to position [258, 0]
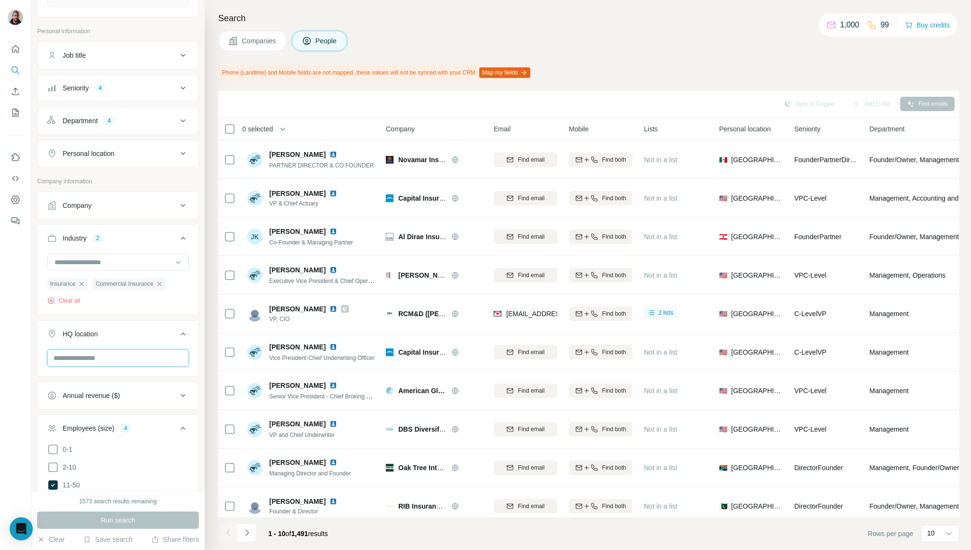
click at [159, 357] on input "text" at bounding box center [118, 358] width 142 height 17
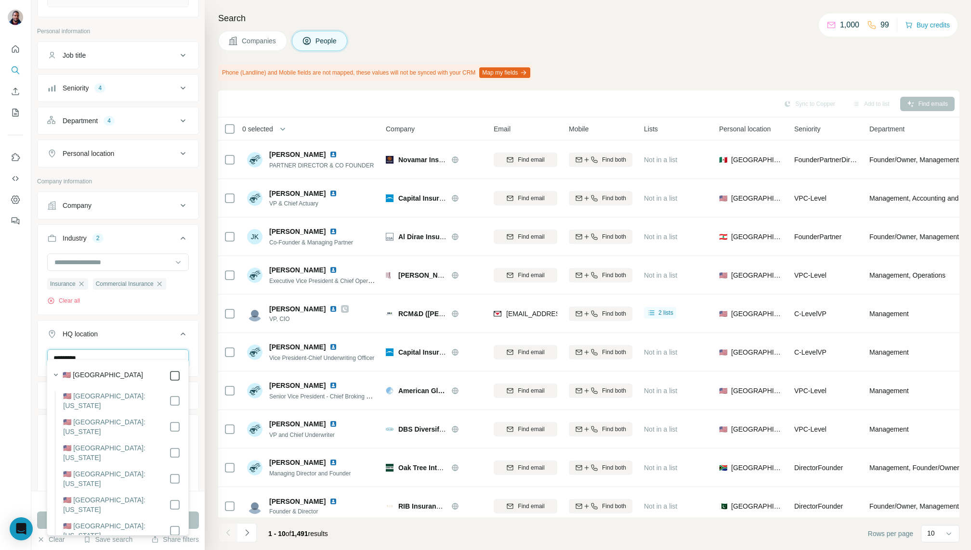
type input "*********"
click at [172, 370] on icon at bounding box center [175, 376] width 12 height 12
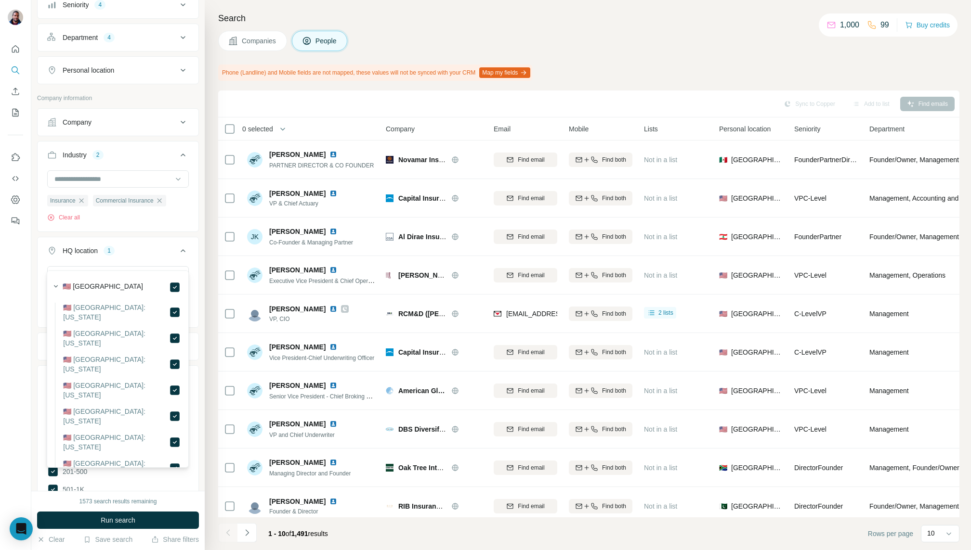
scroll to position [347, 0]
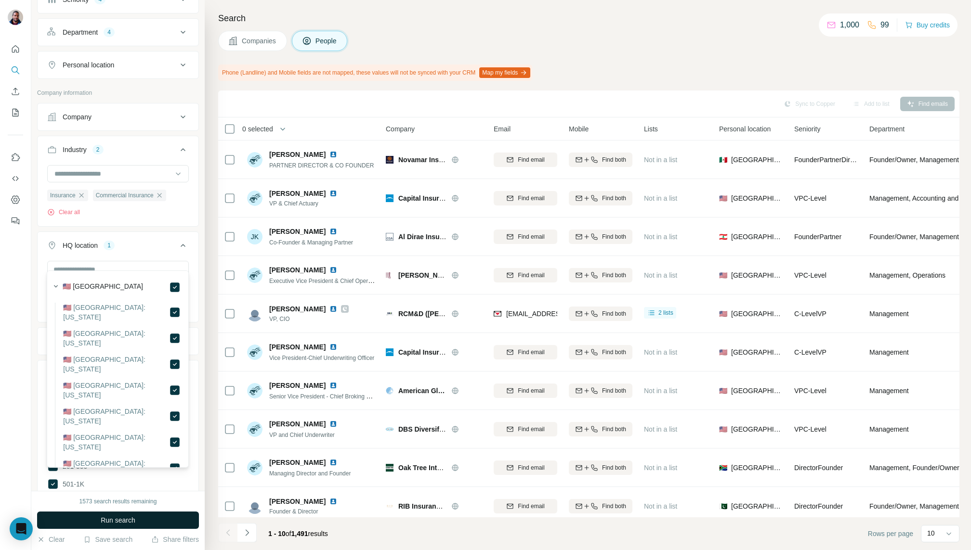
click at [149, 522] on button "Run search" at bounding box center [118, 520] width 162 height 17
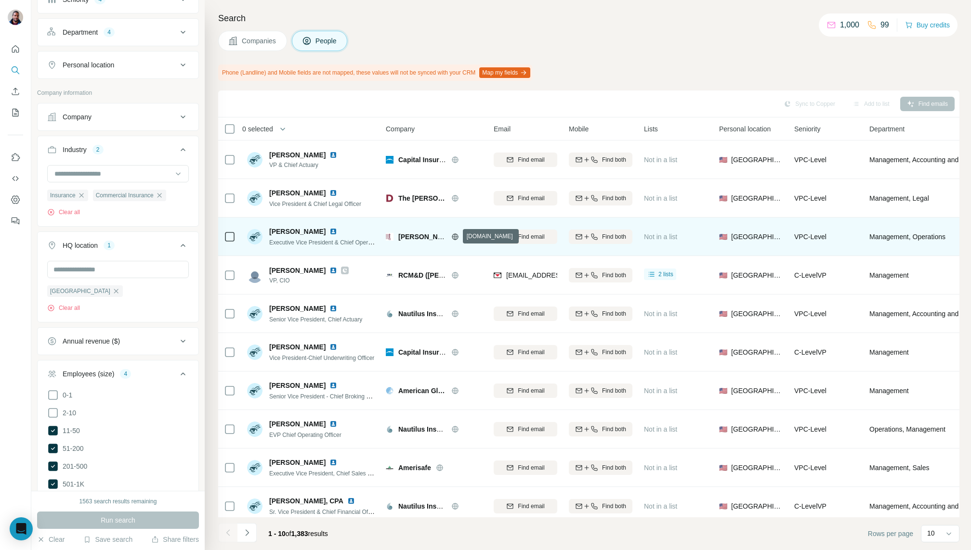
click at [451, 237] on icon at bounding box center [455, 237] width 8 height 8
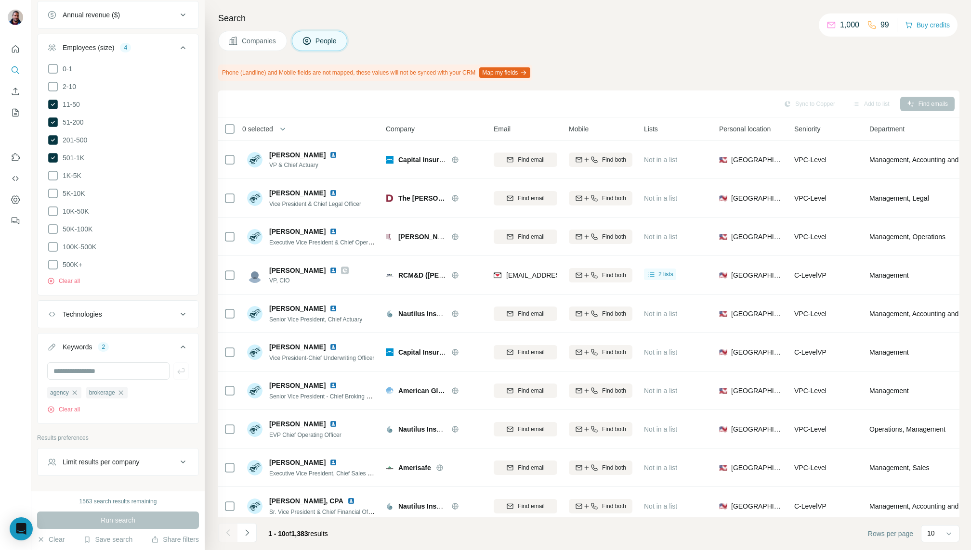
scroll to position [690, 0]
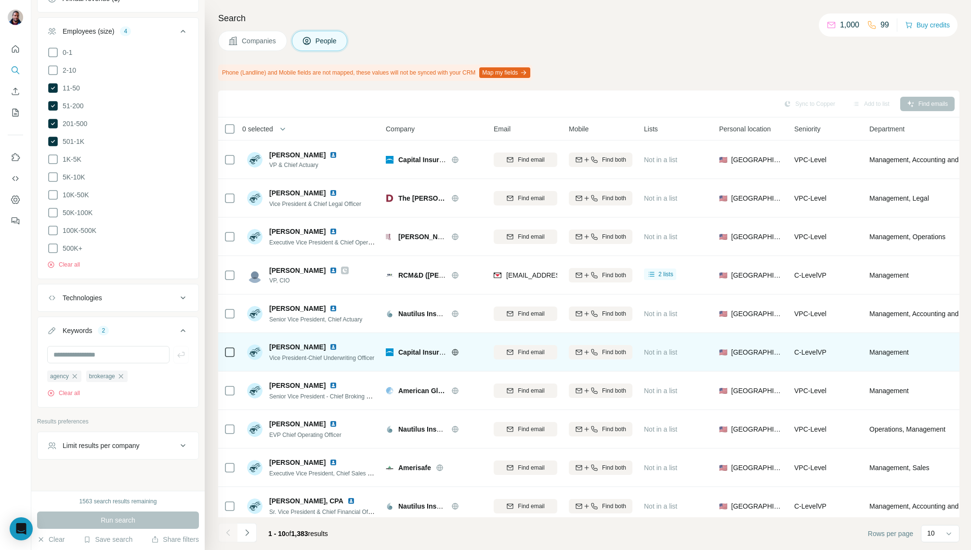
click at [452, 352] on icon at bounding box center [455, 352] width 6 height 0
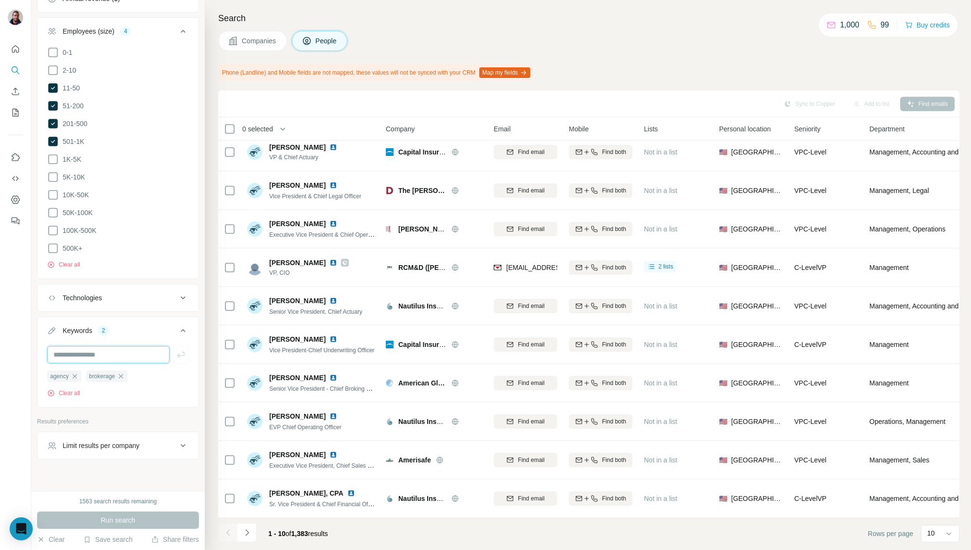
click at [123, 346] on input "text" at bounding box center [108, 354] width 122 height 17
type input "******"
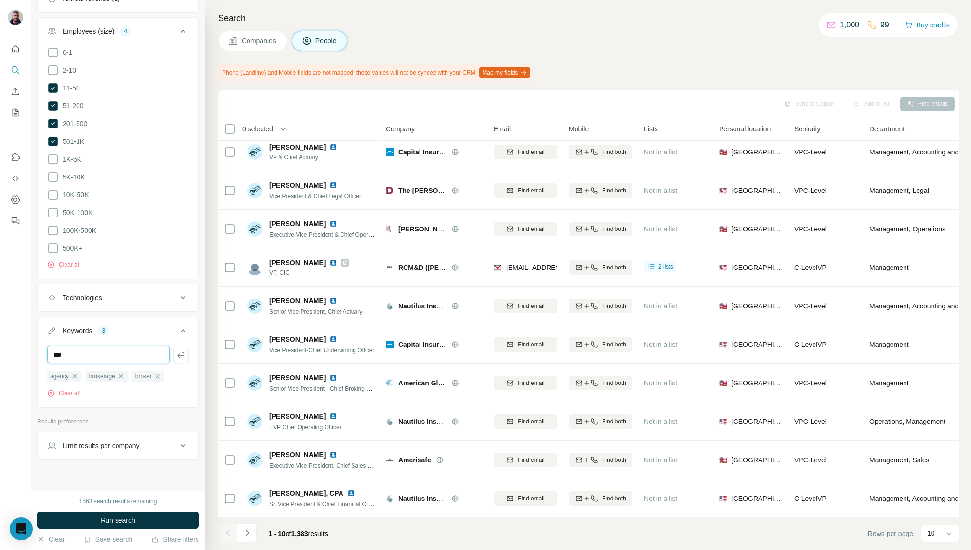
type input "***"
type input "**********"
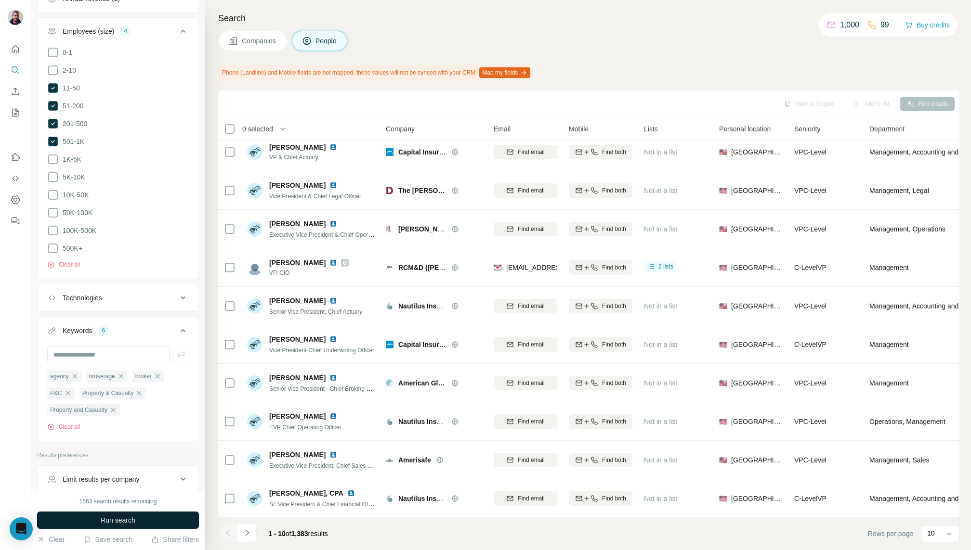
click at [155, 519] on button "Run search" at bounding box center [118, 520] width 162 height 17
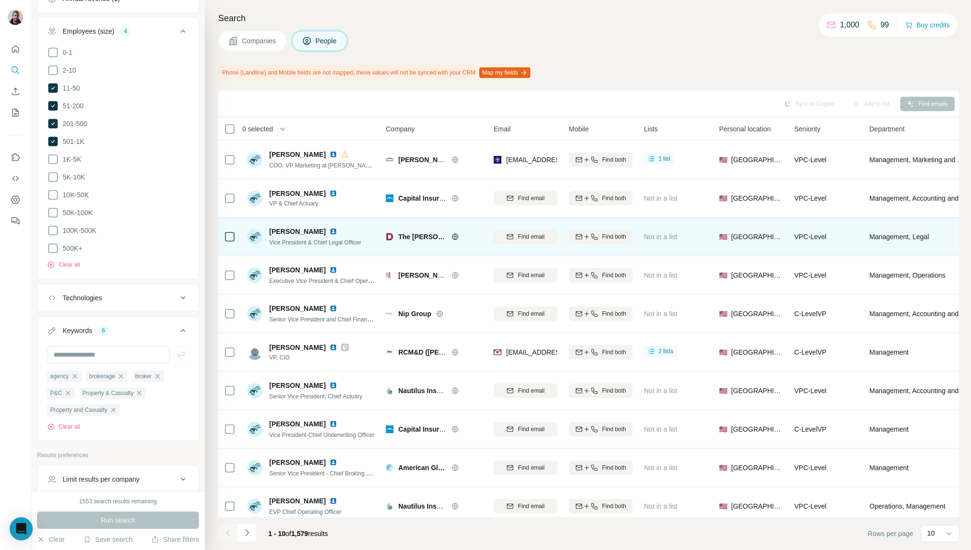
click at [329, 230] on img at bounding box center [333, 232] width 8 height 8
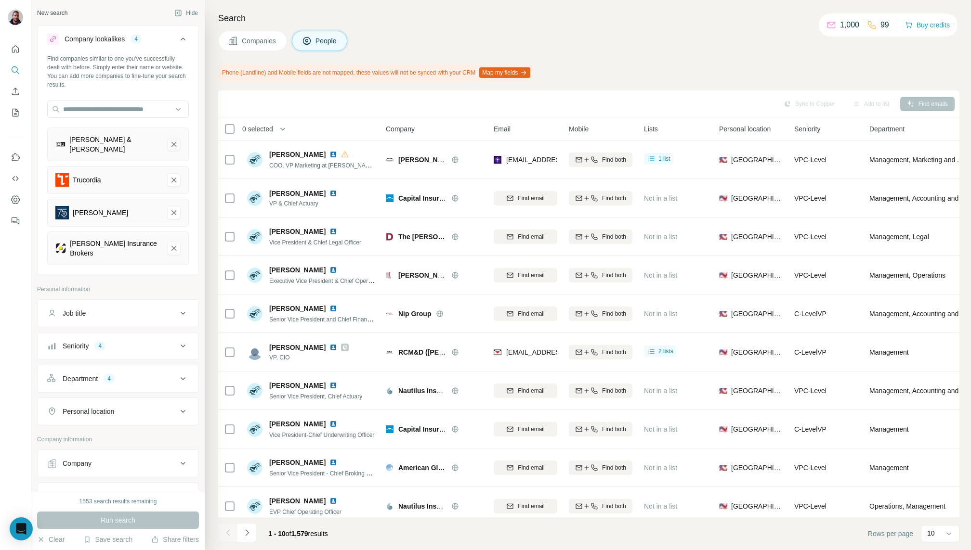
click at [175, 141] on icon "Cottingham & Butler-remove-button" at bounding box center [174, 145] width 9 height 10
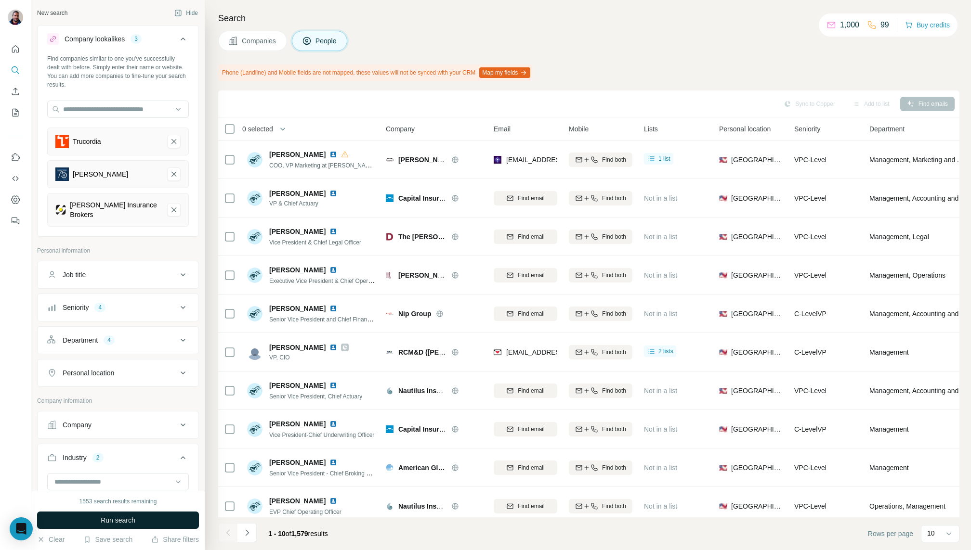
click at [157, 517] on button "Run search" at bounding box center [118, 520] width 162 height 17
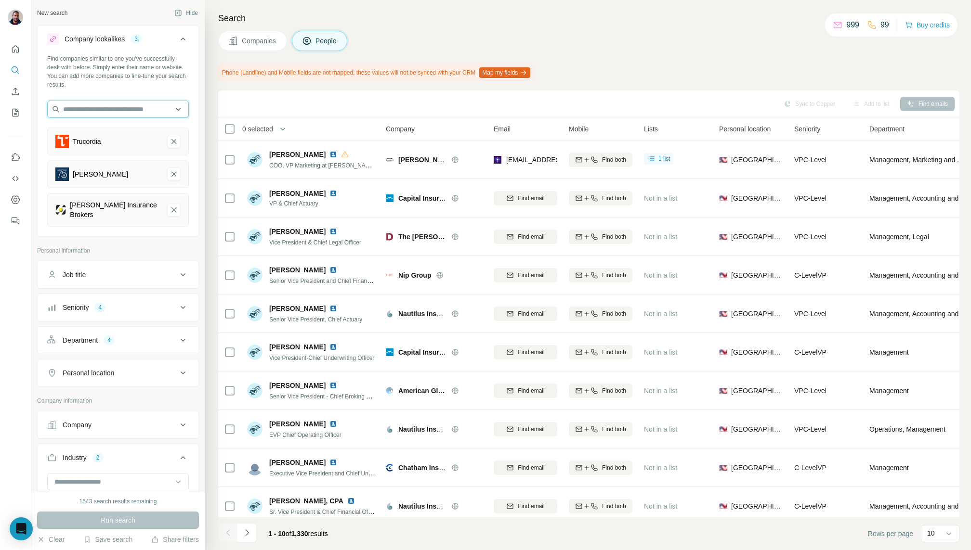
click at [122, 105] on input "text" at bounding box center [118, 109] width 142 height 17
paste input "**********"
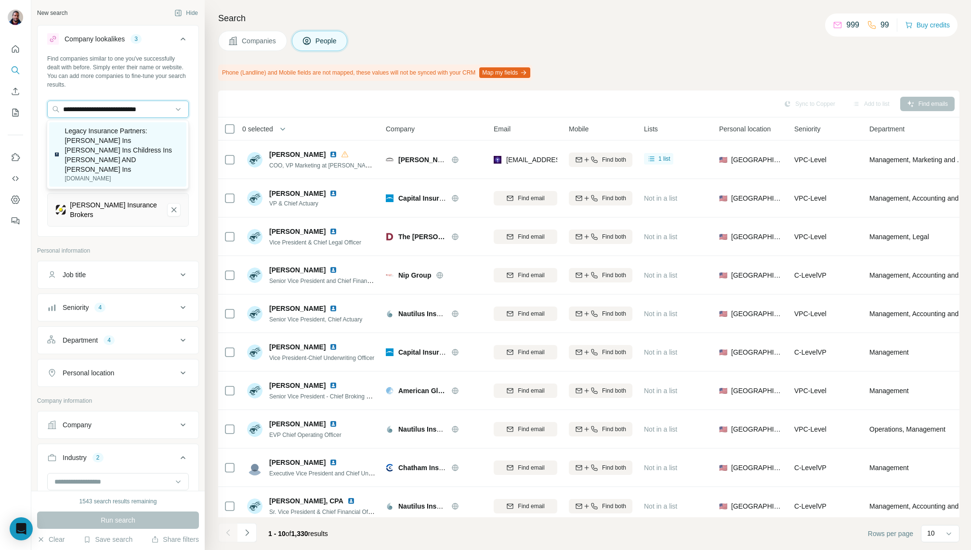
type input "**********"
click at [107, 139] on p "Legacy Insurance Partners: [PERSON_NAME] Ins [PERSON_NAME] Ins Childress Ins [P…" at bounding box center [123, 150] width 116 height 48
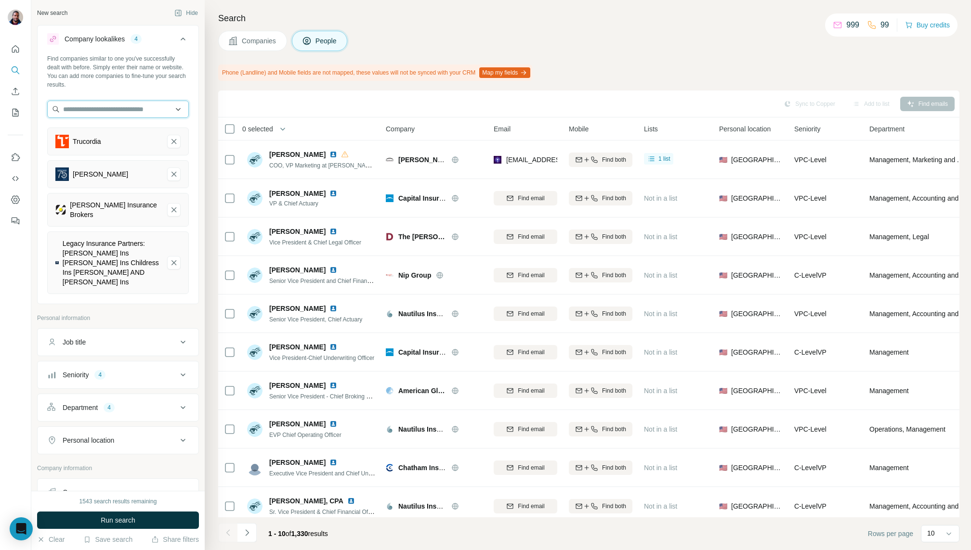
click at [132, 107] on input "text" at bounding box center [118, 109] width 142 height 17
click at [122, 108] on input "**********" at bounding box center [118, 109] width 142 height 17
paste input "**********"
type input "**********"
click at [140, 130] on p "Triangle Risk Advisors" at bounding box center [107, 131] width 66 height 10
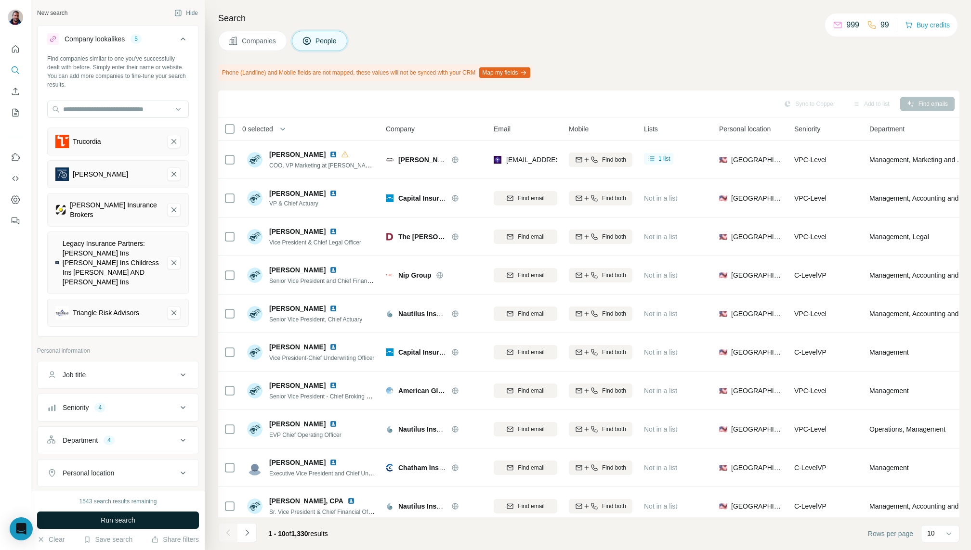
click at [153, 519] on button "Run search" at bounding box center [118, 520] width 162 height 17
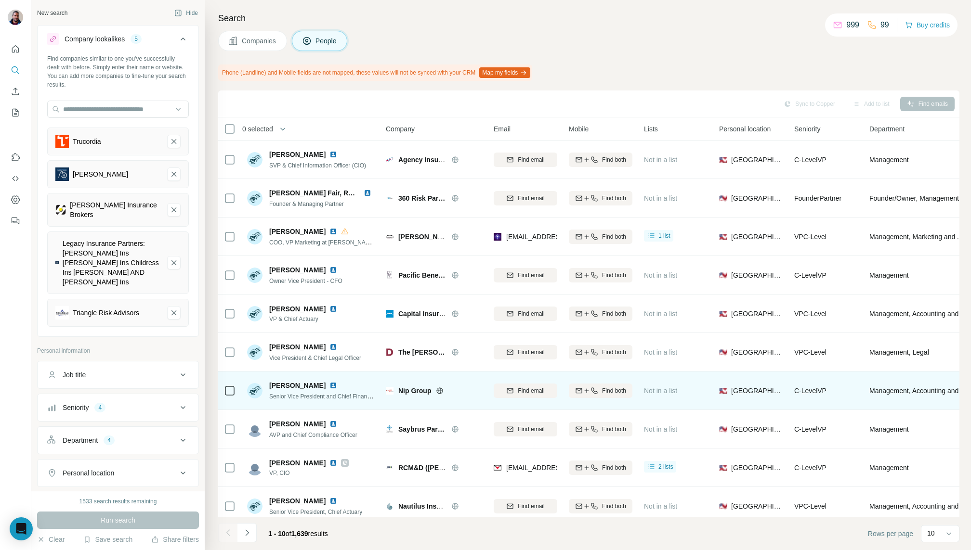
click at [440, 391] on icon at bounding box center [440, 391] width 8 height 8
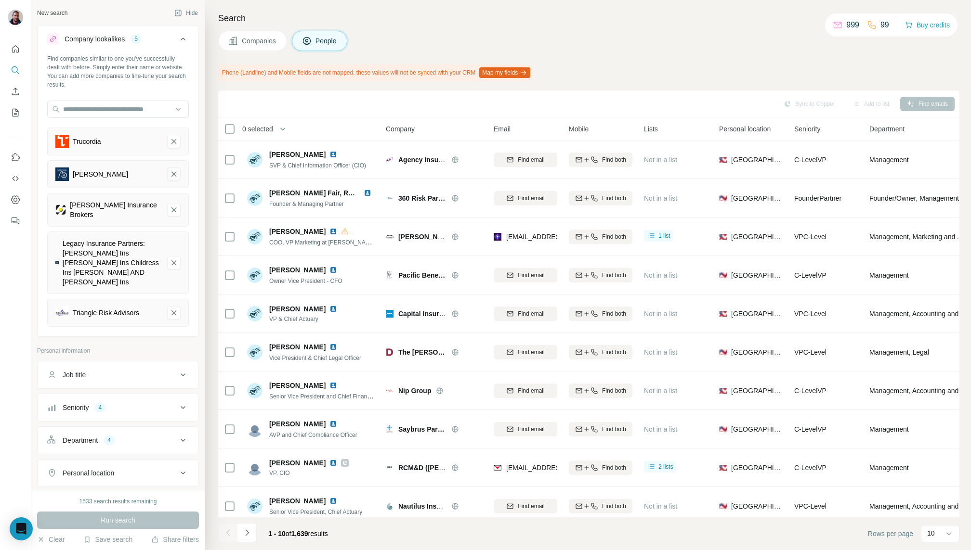
click at [176, 172] on icon "Higginbotham-remove-button" at bounding box center [173, 174] width 5 height 5
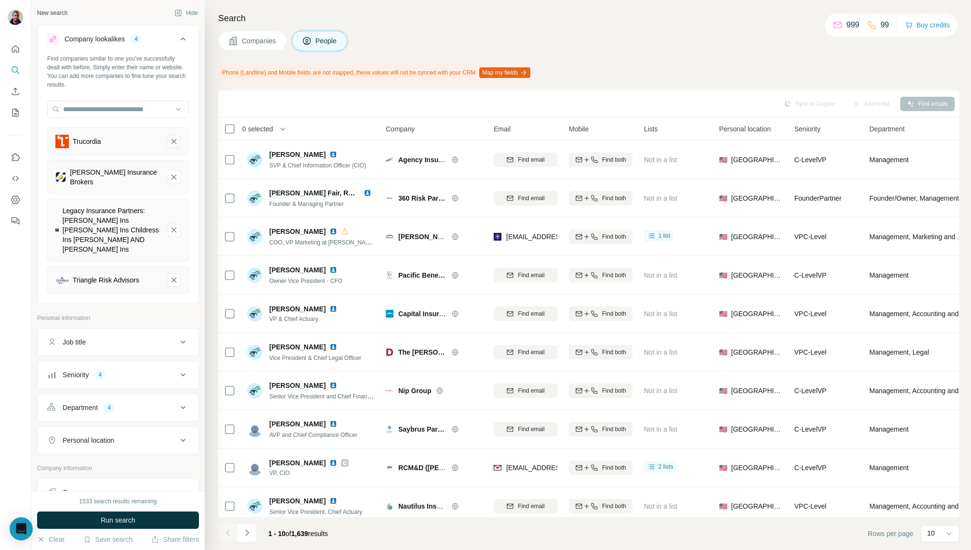
click at [175, 141] on icon "Trucordia-remove-button" at bounding box center [174, 142] width 9 height 10
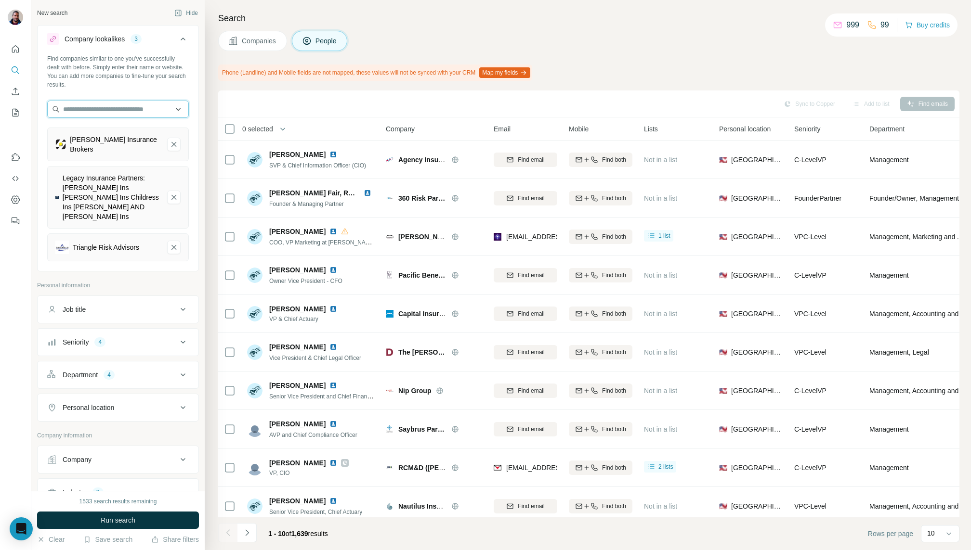
click at [128, 113] on input "text" at bounding box center [118, 109] width 142 height 17
click at [140, 516] on button "Run search" at bounding box center [118, 520] width 162 height 17
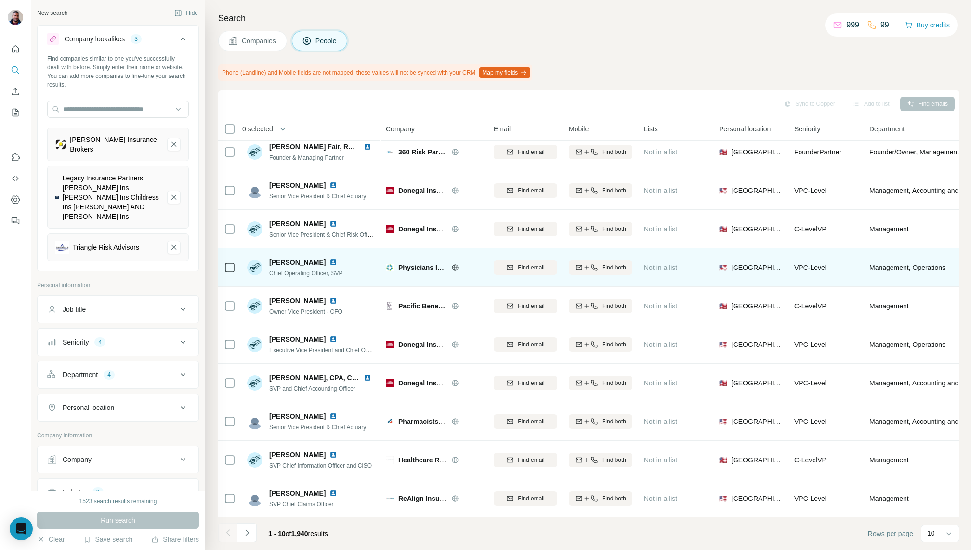
scroll to position [8, 0]
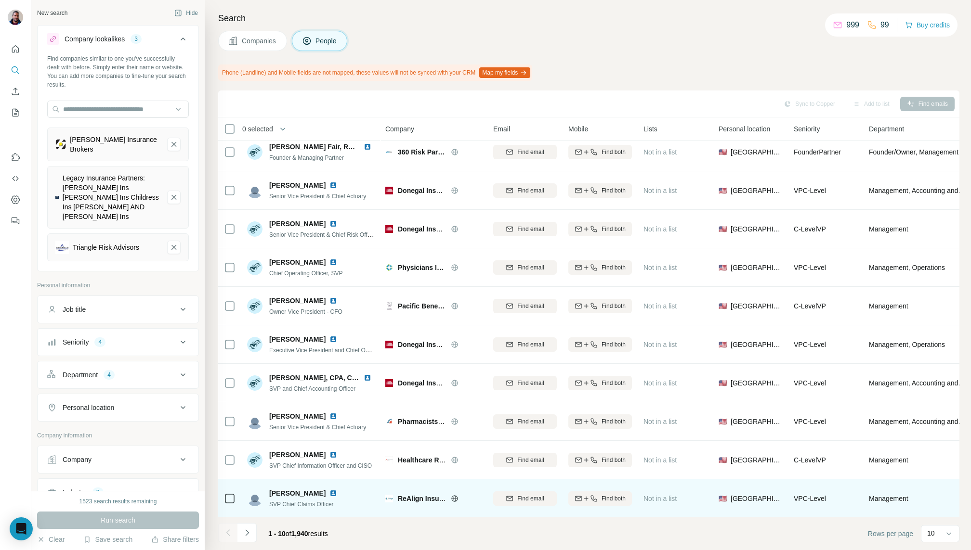
click at [452, 497] on icon at bounding box center [455, 499] width 8 height 8
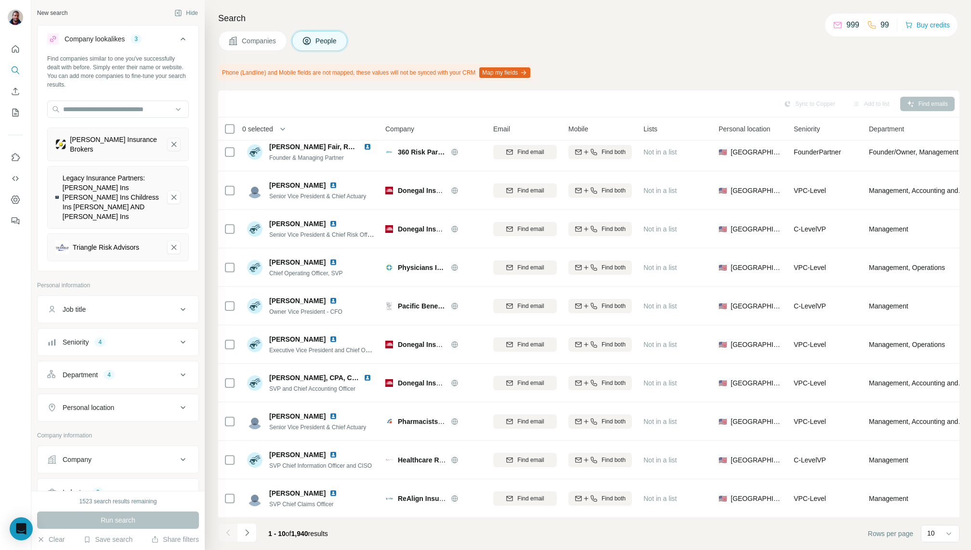
click at [177, 145] on icon "Heffernan Insurance Brokers-remove-button" at bounding box center [174, 145] width 9 height 10
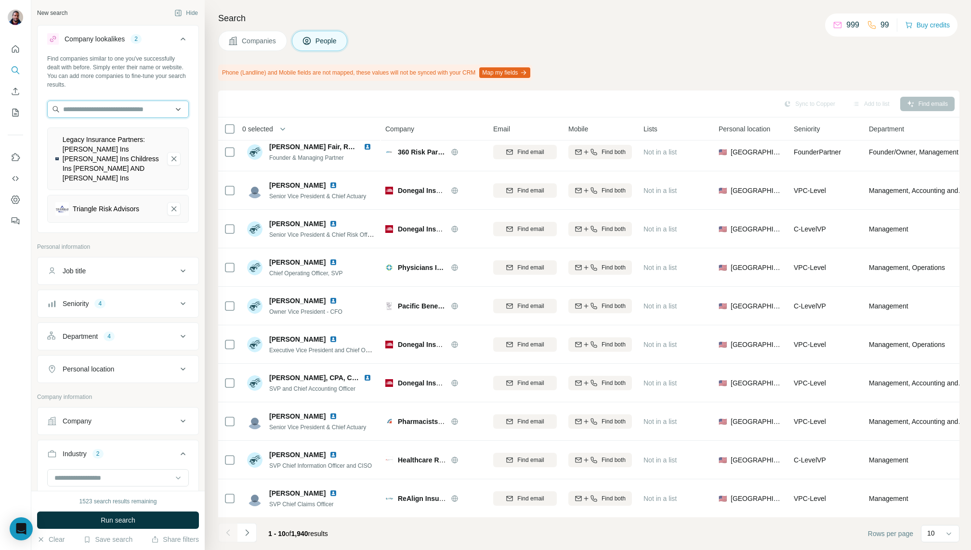
click at [139, 106] on input "text" at bounding box center [118, 109] width 142 height 17
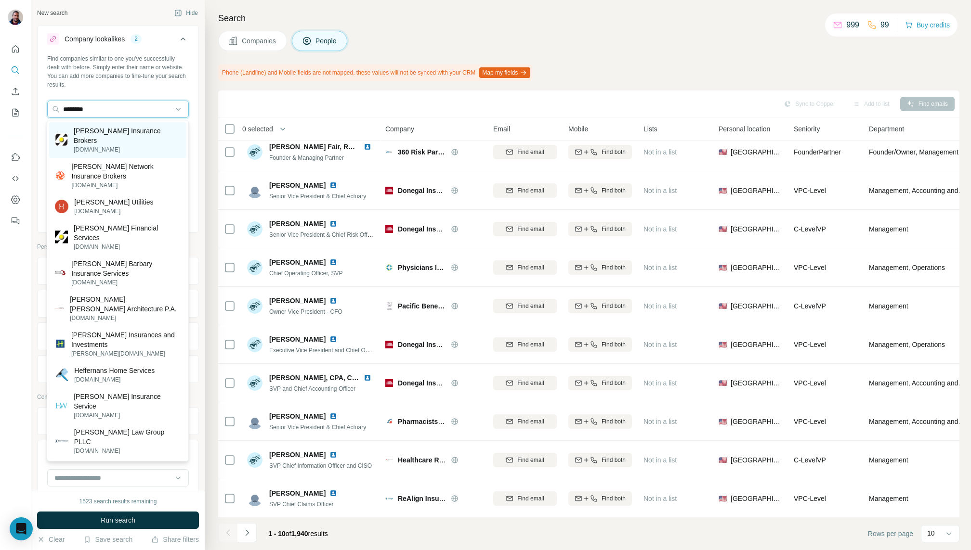
type input "********"
click at [141, 134] on p "[PERSON_NAME] Insurance Brokers" at bounding box center [127, 135] width 107 height 19
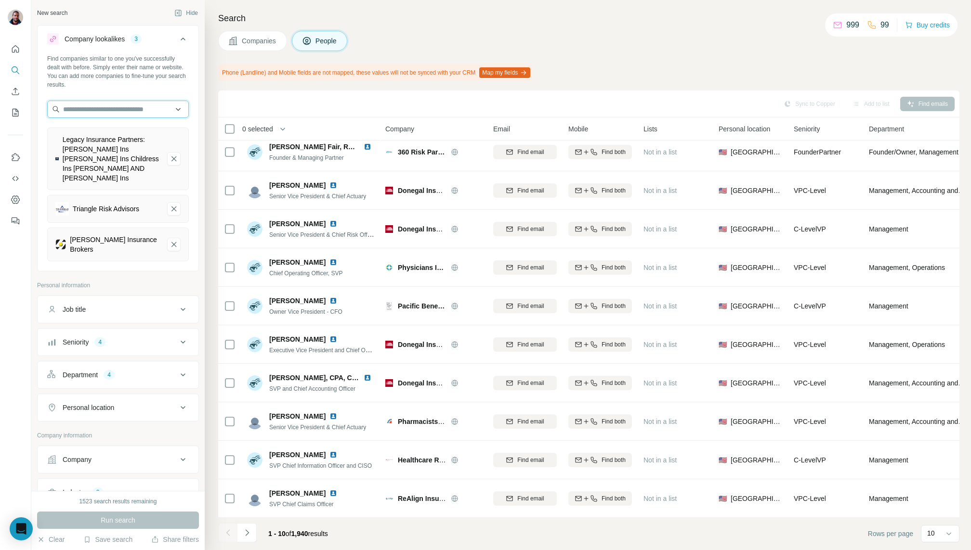
click at [139, 106] on input "text" at bounding box center [118, 109] width 142 height 17
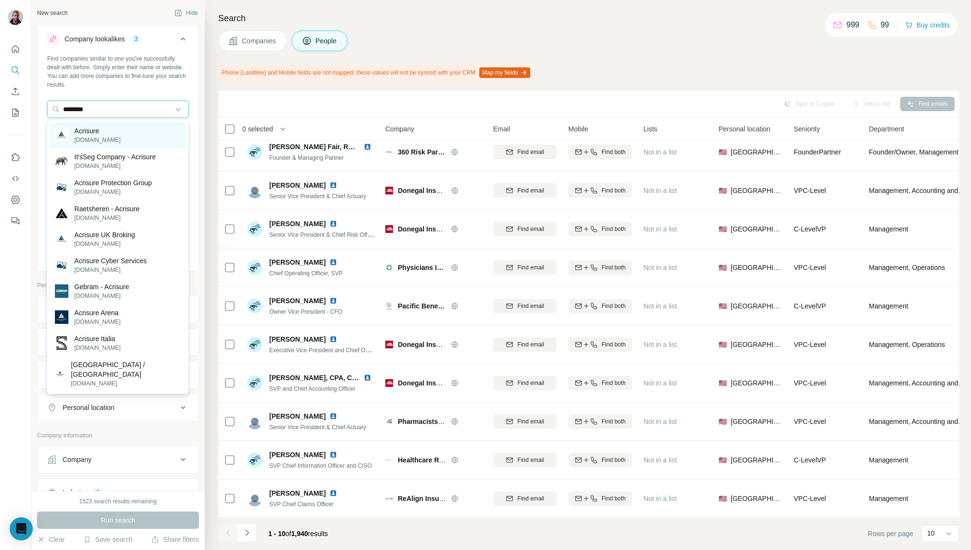
type input "********"
click at [121, 131] on div "Acrisure [DOMAIN_NAME]" at bounding box center [117, 135] width 137 height 26
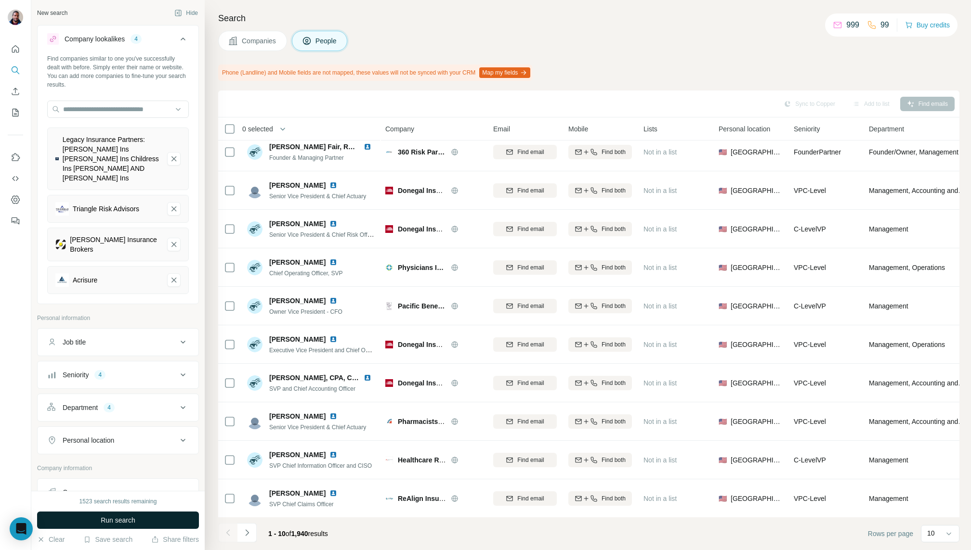
click at [128, 518] on span "Run search" at bounding box center [118, 521] width 35 height 10
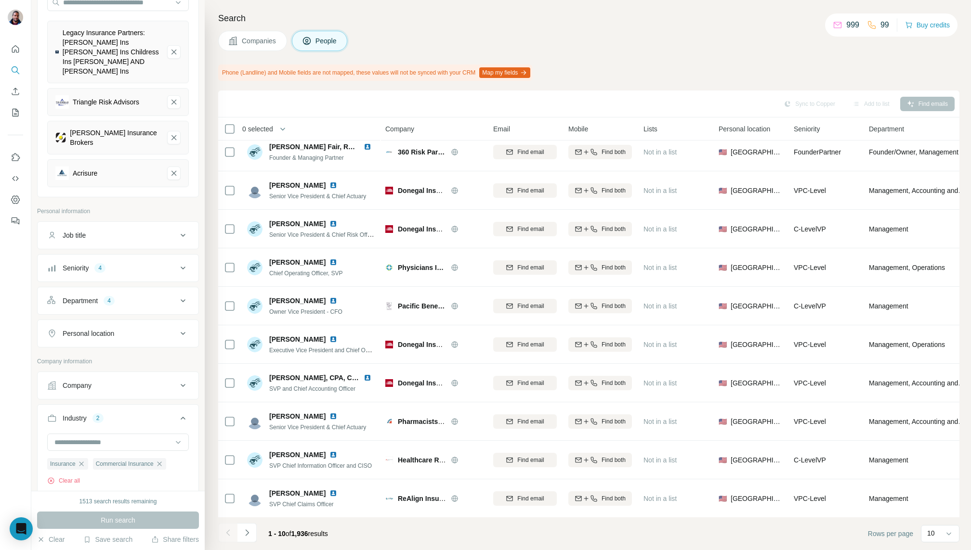
scroll to position [104, 0]
click at [85, 463] on icon "button" at bounding box center [82, 467] width 8 height 8
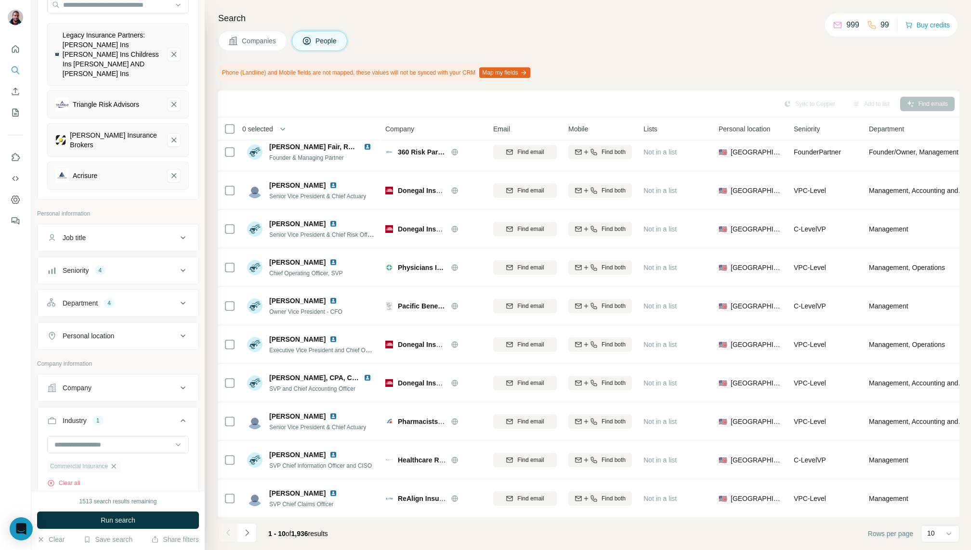
click at [117, 463] on icon "button" at bounding box center [114, 467] width 8 height 8
click at [141, 522] on button "Run search" at bounding box center [118, 520] width 162 height 17
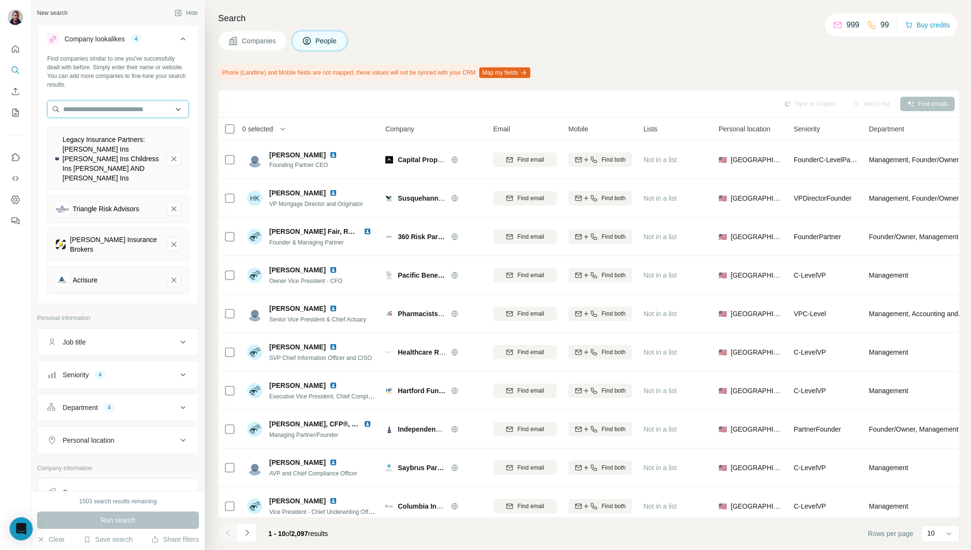
click at [139, 104] on input "text" at bounding box center [118, 109] width 142 height 17
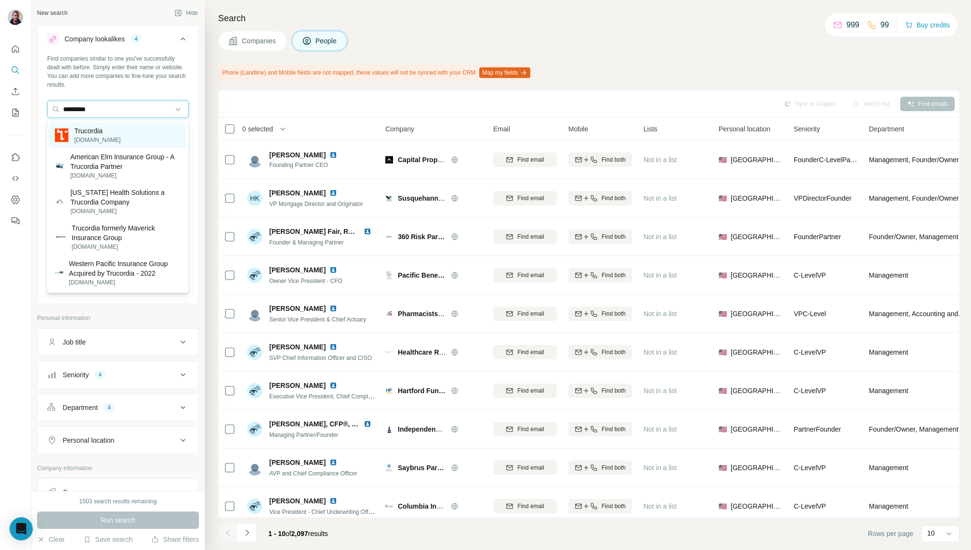
type input "*********"
click at [111, 131] on p "Trucordia" at bounding box center [97, 131] width 46 height 10
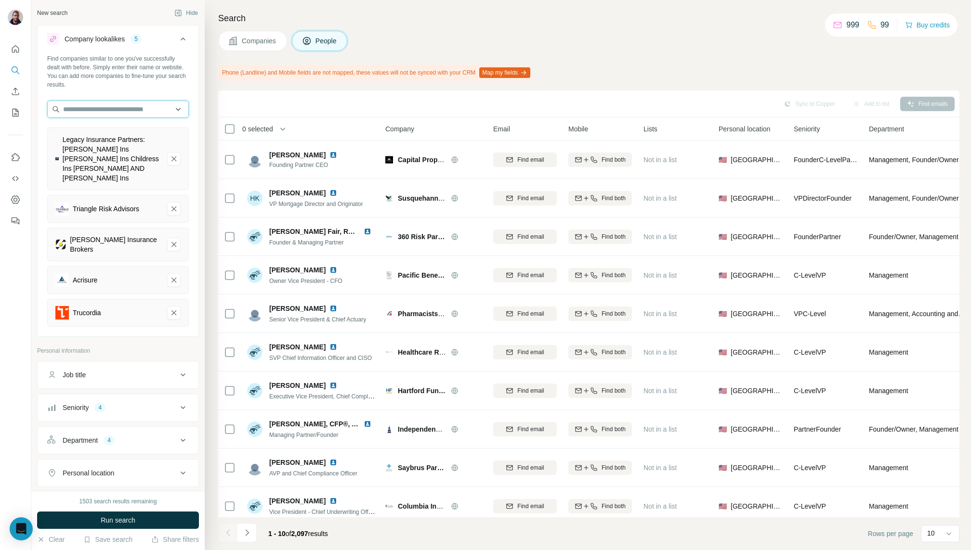
click at [122, 105] on input "text" at bounding box center [118, 109] width 142 height 17
type input "**********"
click at [125, 133] on div "Ori-gen [DOMAIN_NAME]" at bounding box center [117, 135] width 137 height 26
click at [115, 519] on span "Run search" at bounding box center [118, 521] width 35 height 10
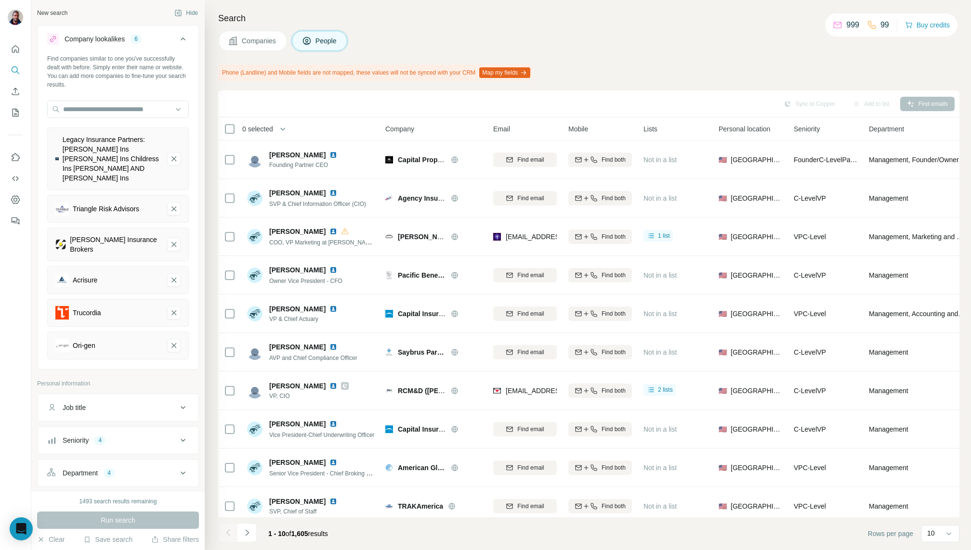
click at [119, 396] on button "Job title" at bounding box center [118, 407] width 161 height 23
click at [123, 423] on input "text" at bounding box center [108, 431] width 122 height 17
type input "**********"
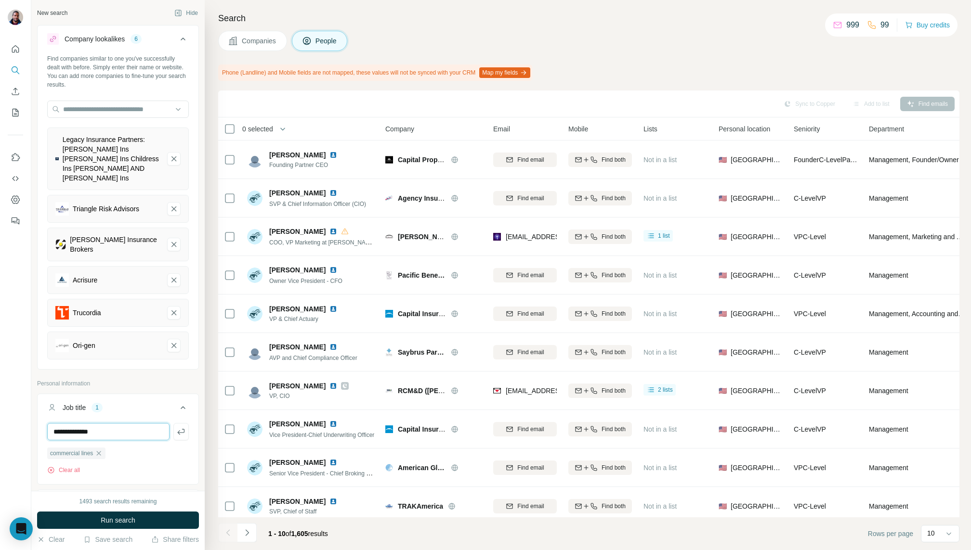
type input "**********"
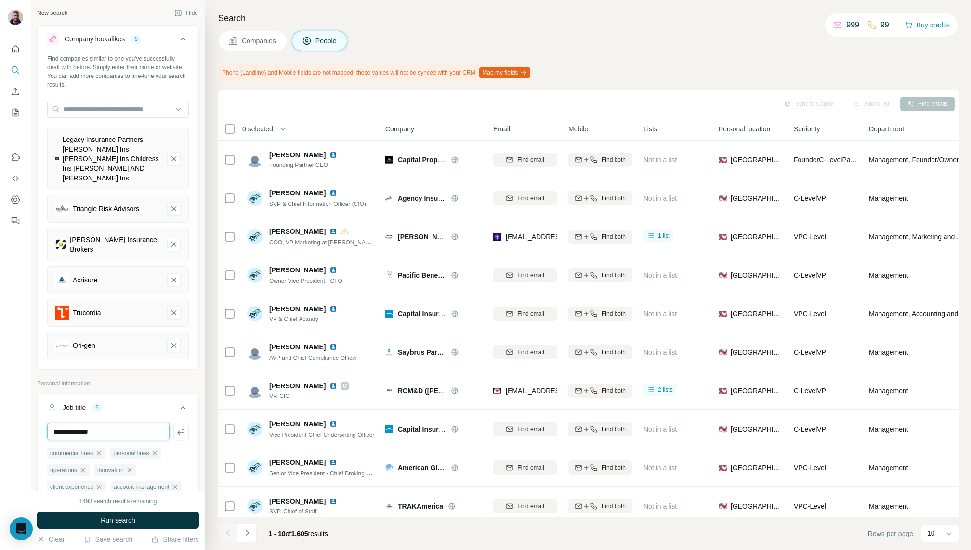
type input "**********"
click at [114, 515] on button "Run search" at bounding box center [118, 520] width 162 height 17
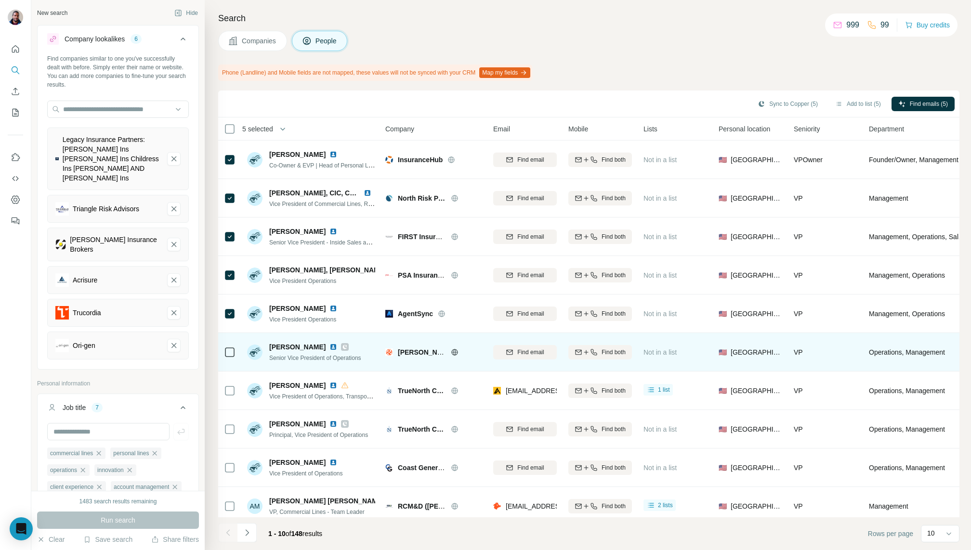
scroll to position [8, 0]
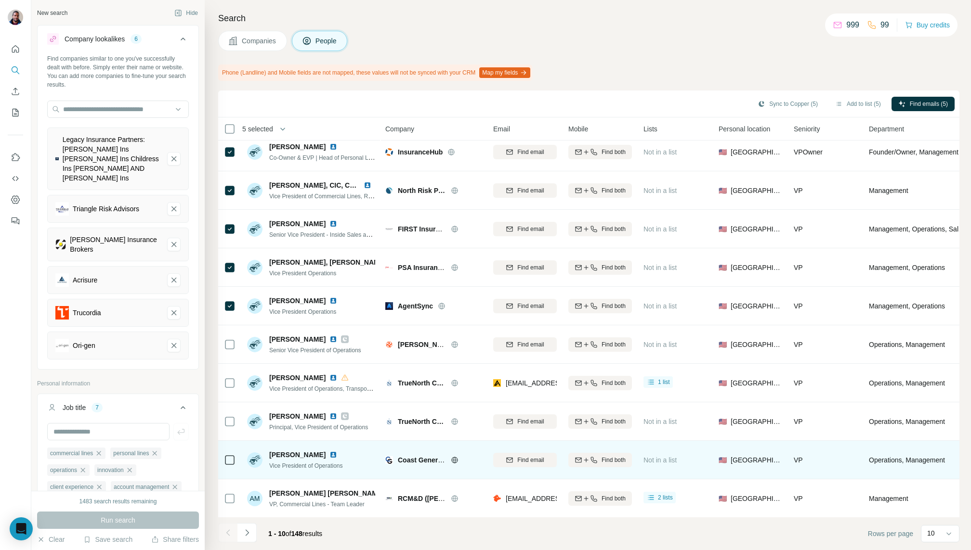
click at [455, 461] on icon at bounding box center [454, 460] width 2 height 6
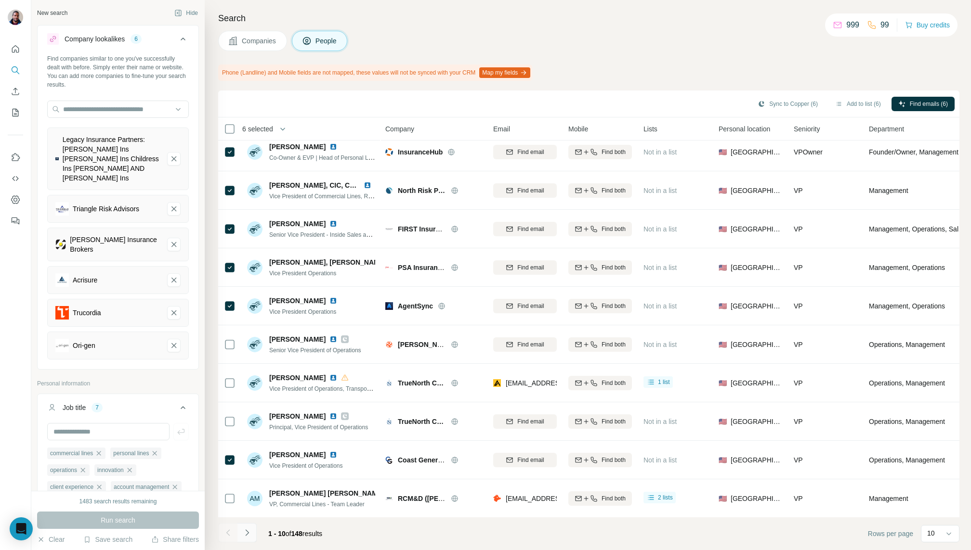
click at [248, 532] on icon "Navigate to next page" at bounding box center [247, 533] width 10 height 10
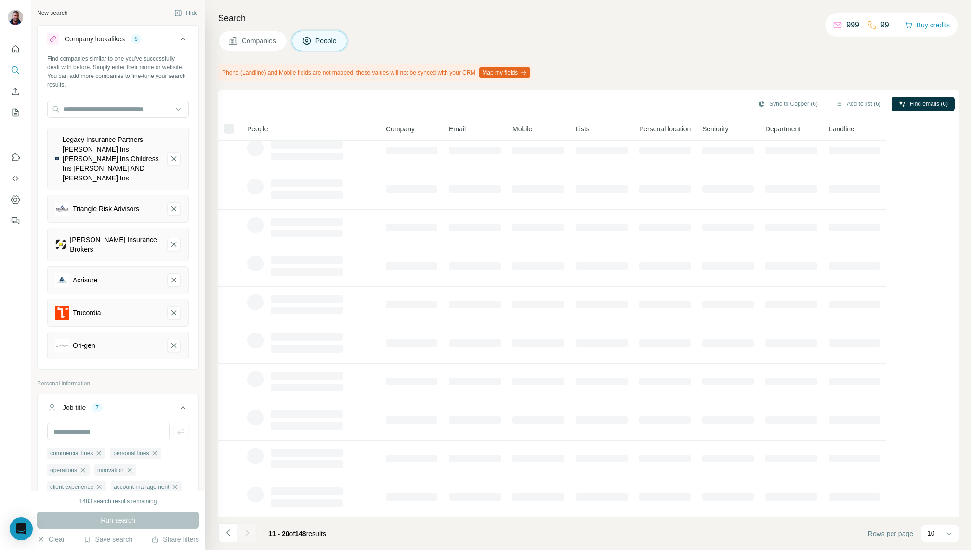
scroll to position [8, 0]
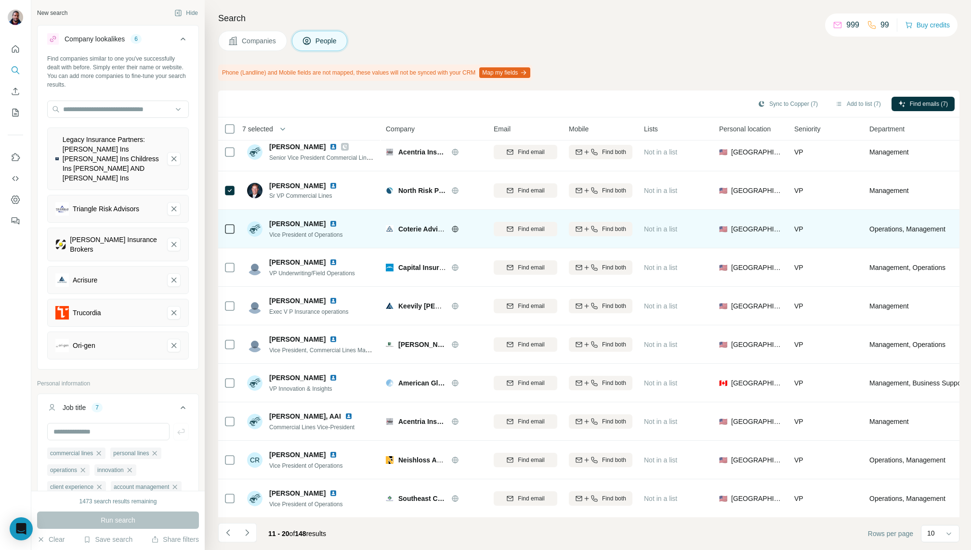
click at [456, 230] on icon at bounding box center [455, 229] width 8 height 8
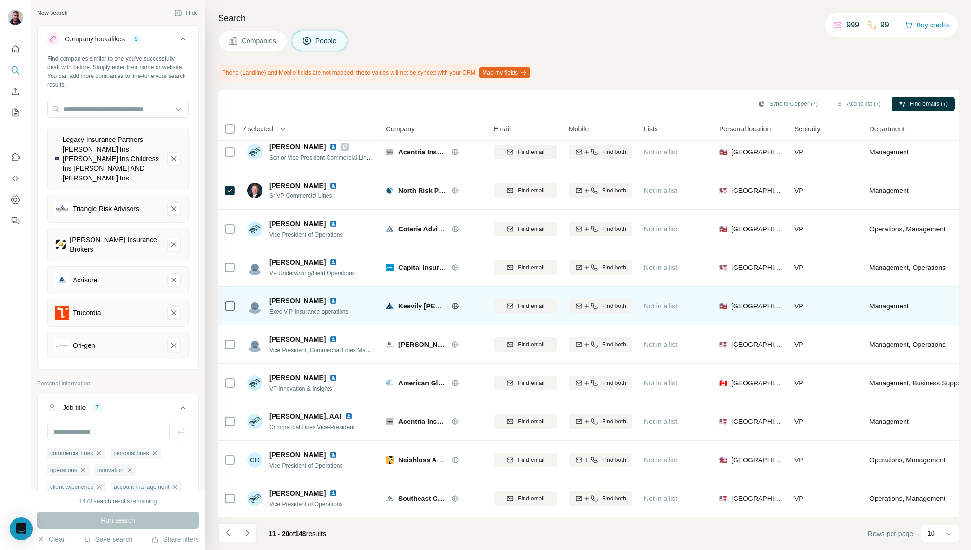
click at [457, 304] on icon at bounding box center [455, 306] width 6 height 6
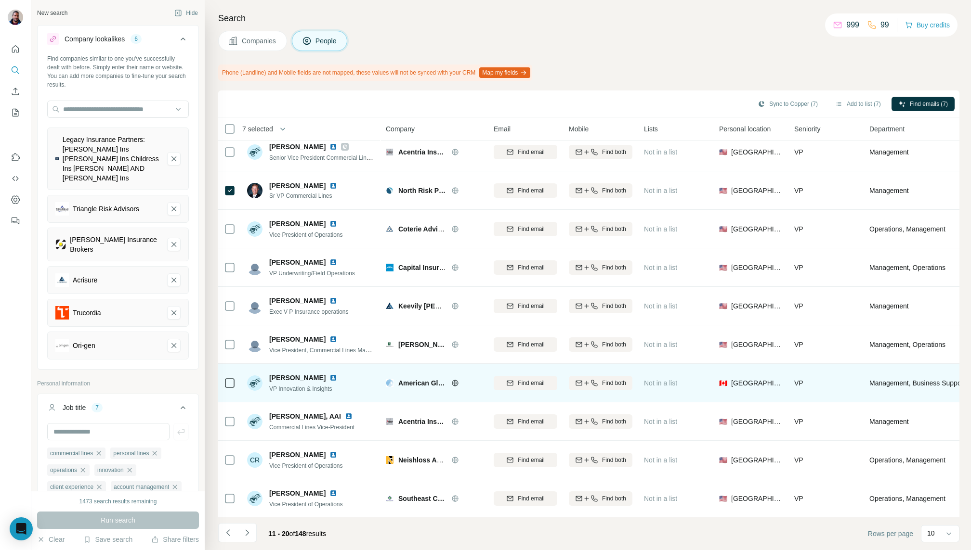
click at [329, 376] on img at bounding box center [333, 378] width 8 height 8
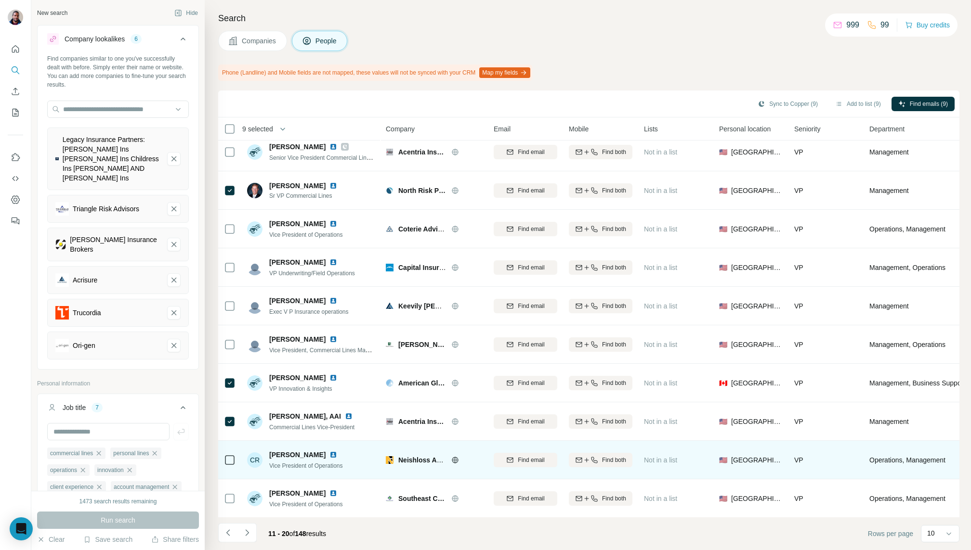
click at [455, 458] on icon at bounding box center [455, 461] width 8 height 8
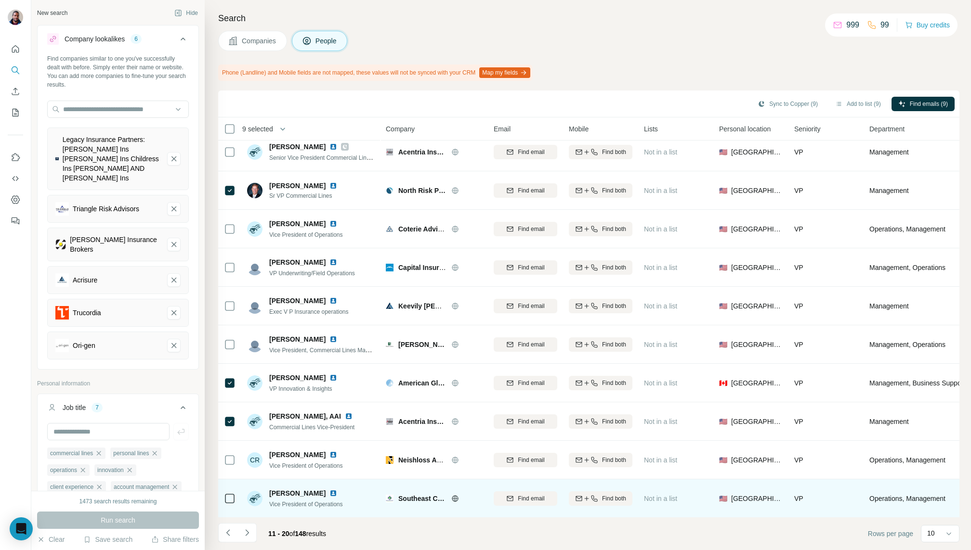
click at [458, 498] on div at bounding box center [466, 499] width 31 height 8
click at [453, 498] on icon at bounding box center [455, 499] width 8 height 8
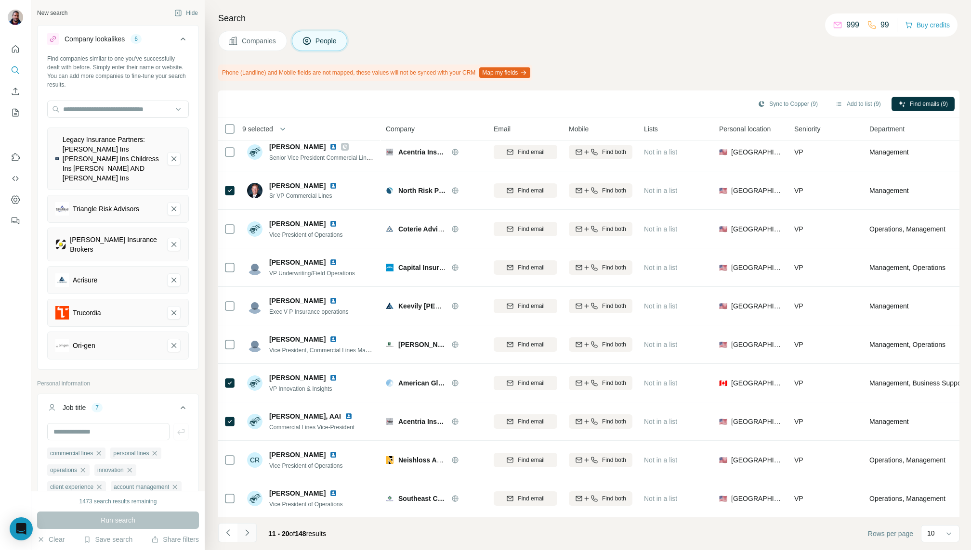
click at [244, 532] on icon "Navigate to next page" at bounding box center [247, 533] width 10 height 10
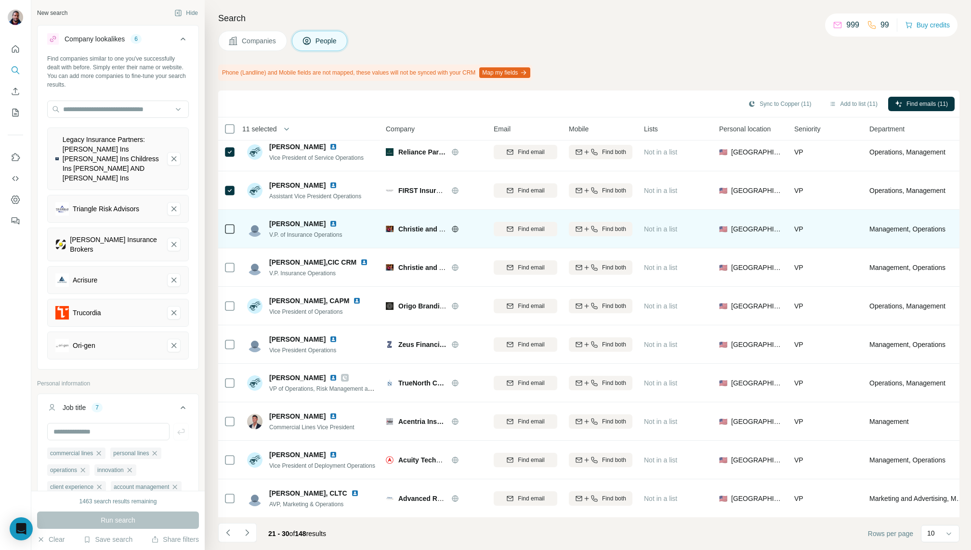
click at [456, 230] on icon at bounding box center [455, 229] width 2 height 6
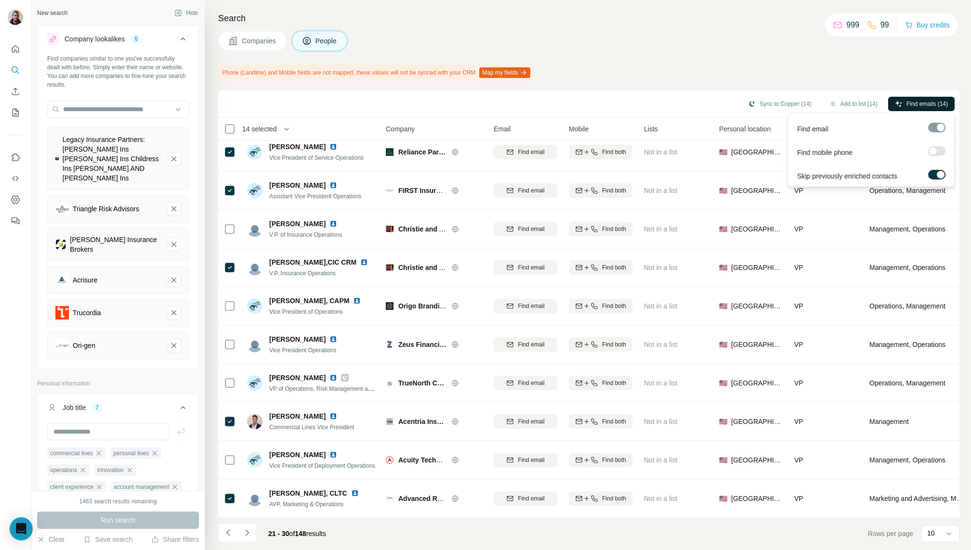
click at [936, 107] on span "Find emails (14)" at bounding box center [926, 104] width 41 height 9
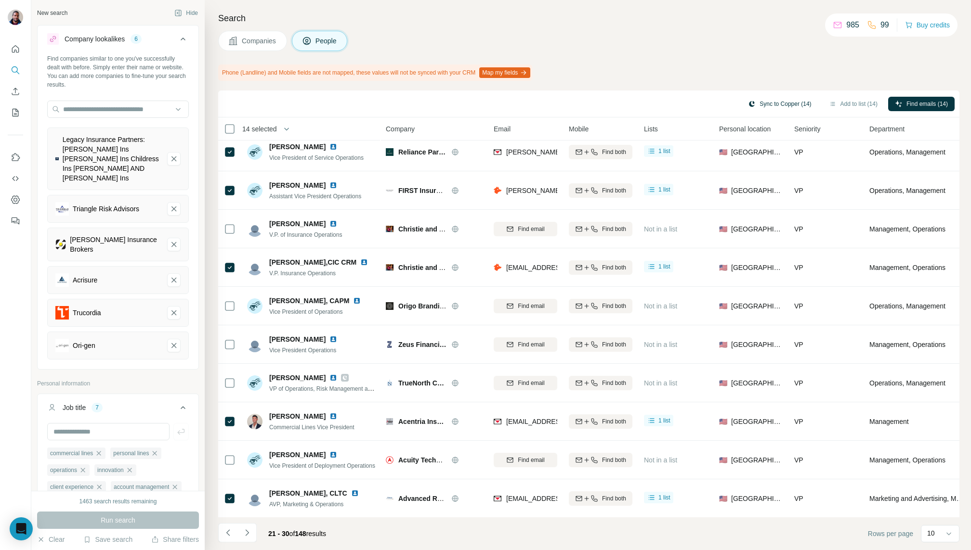
click at [799, 98] on button "Sync to Copper (14)" at bounding box center [779, 104] width 77 height 14
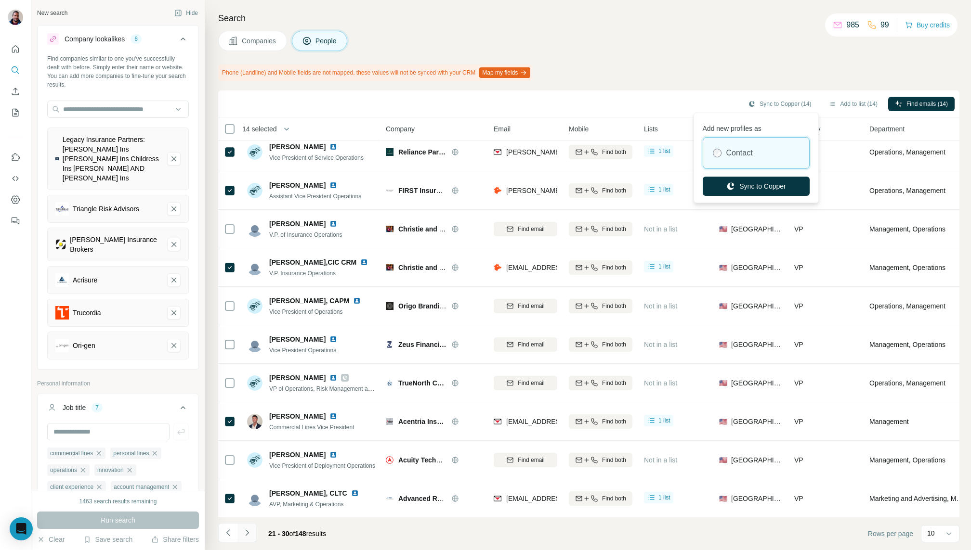
click at [241, 536] on button "Navigate to next page" at bounding box center [246, 532] width 19 height 19
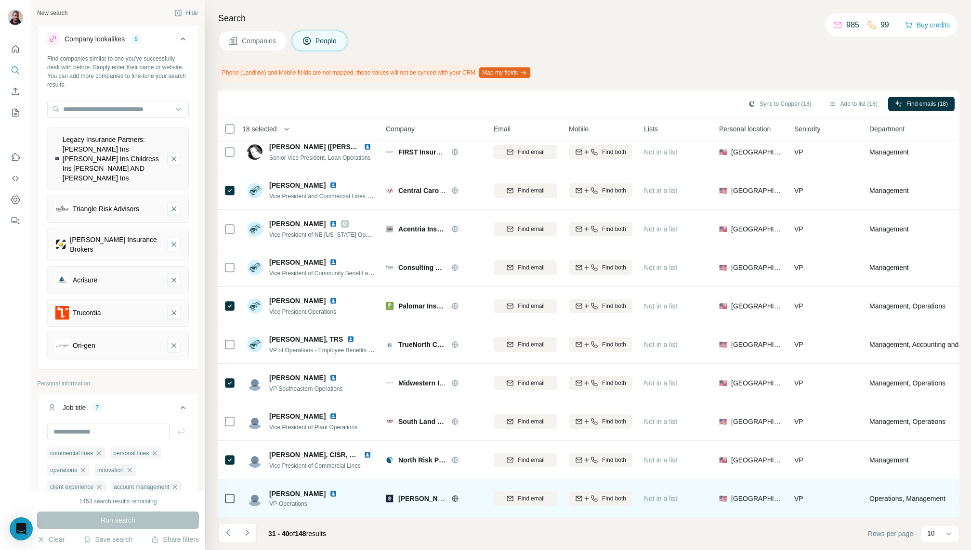
click at [452, 497] on icon at bounding box center [455, 499] width 6 height 6
